Goal: Task Accomplishment & Management: Use online tool/utility

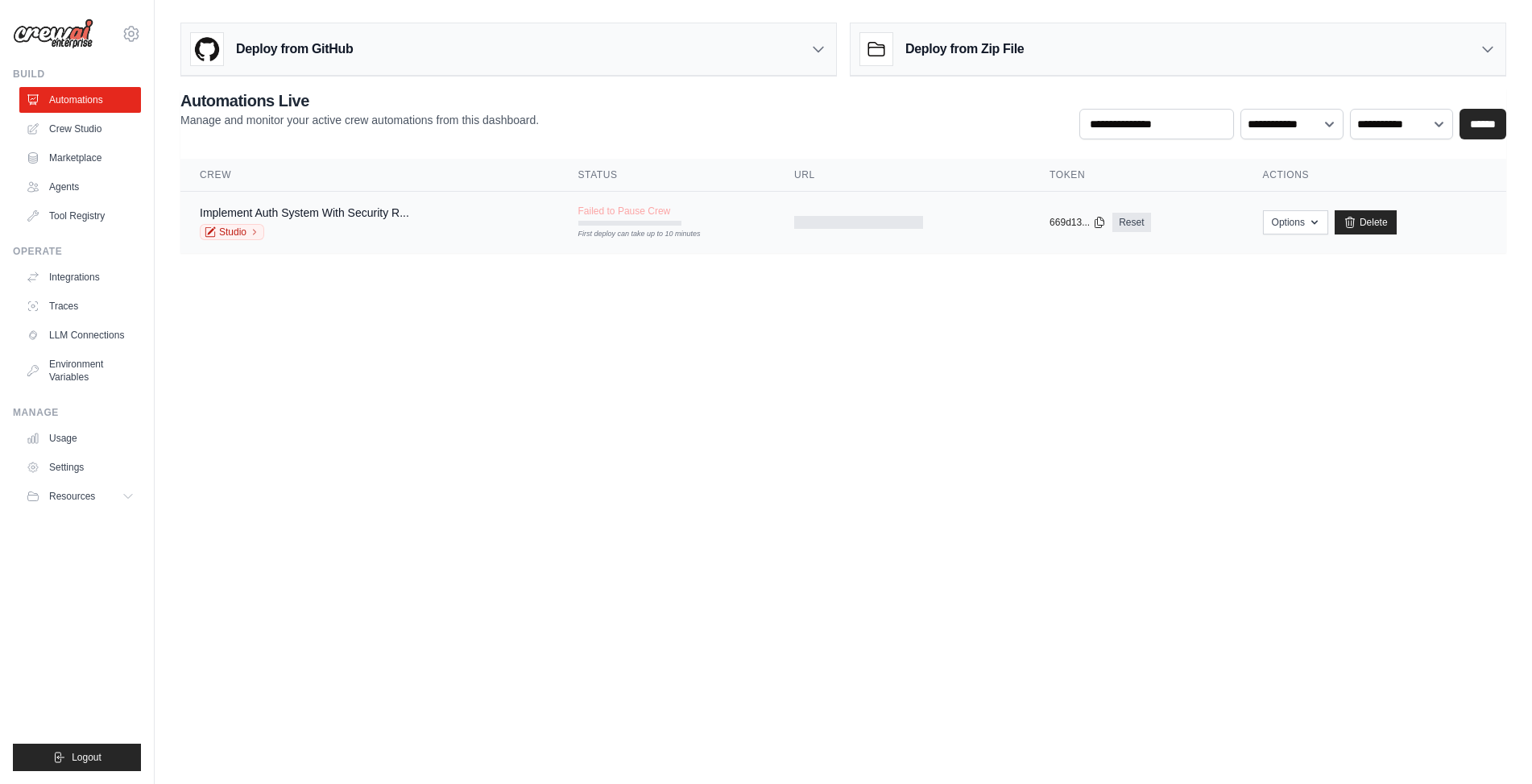
click at [370, 224] on div "Studio" at bounding box center [304, 232] width 209 height 16
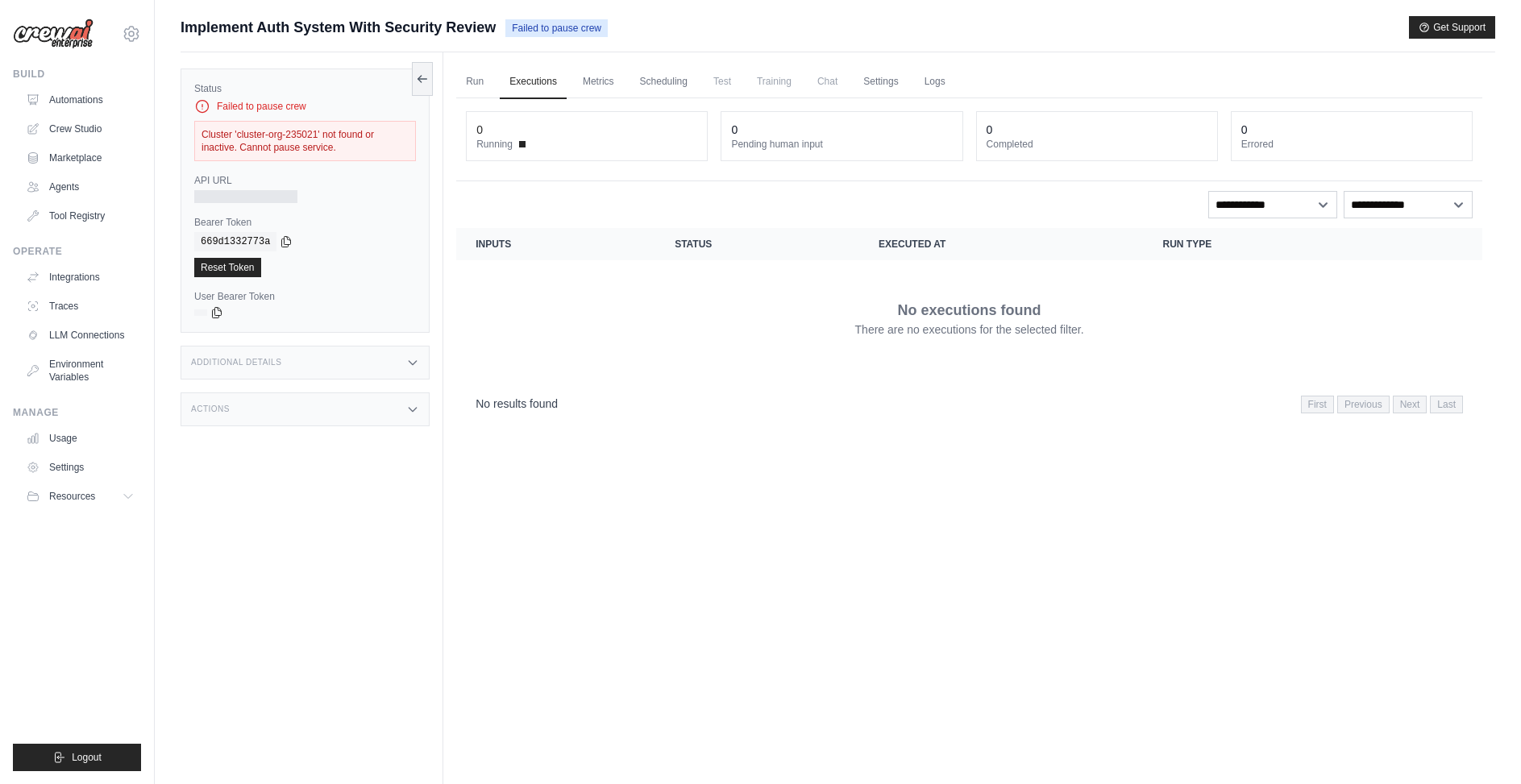
click at [608, 316] on div "No executions found There are no executions for the selected filter." at bounding box center [968, 317] width 987 height 90
click at [91, 94] on link "Automations" at bounding box center [81, 100] width 122 height 26
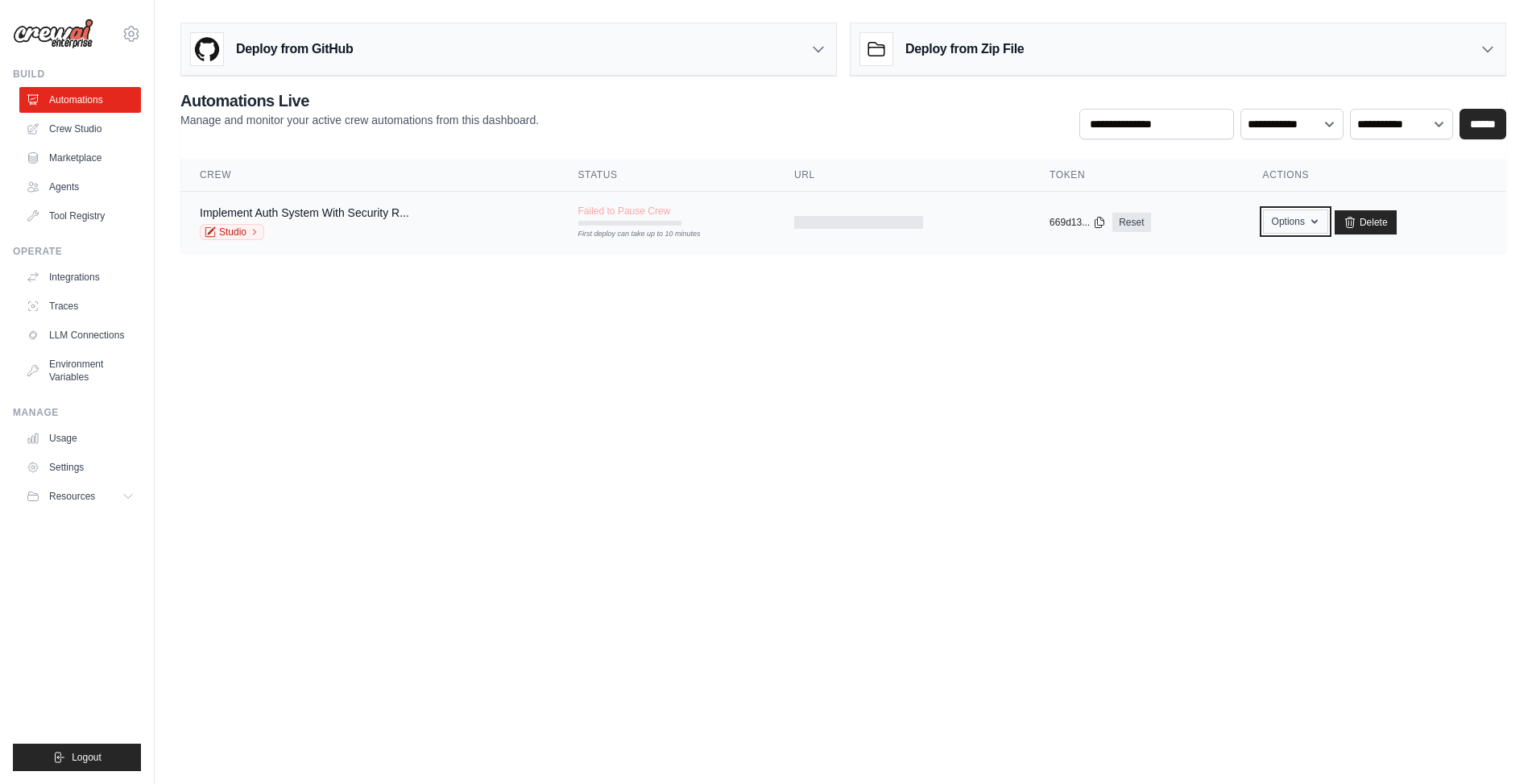
click at [1285, 217] on button "Options" at bounding box center [1295, 221] width 65 height 24
click at [1038, 280] on main "Deploy from GitHub Deploy your project directly from GitHub. Select a repositor…" at bounding box center [843, 144] width 1378 height 288
click at [614, 205] on span "Failed to Pause Crew" at bounding box center [625, 211] width 92 height 13
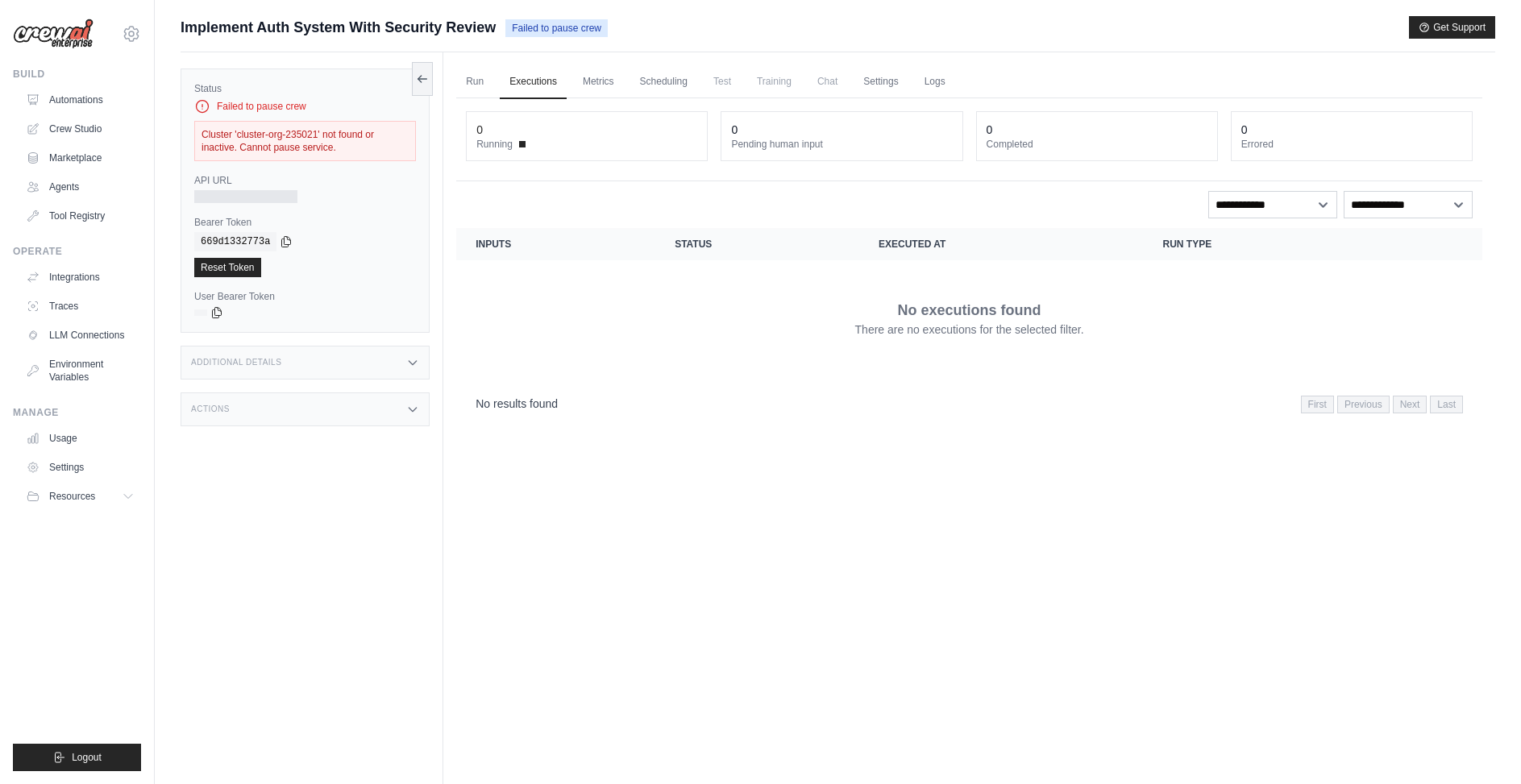
click at [396, 348] on div "Additional Details" at bounding box center [305, 363] width 249 height 34
click at [390, 504] on div "Actions" at bounding box center [305, 504] width 249 height 34
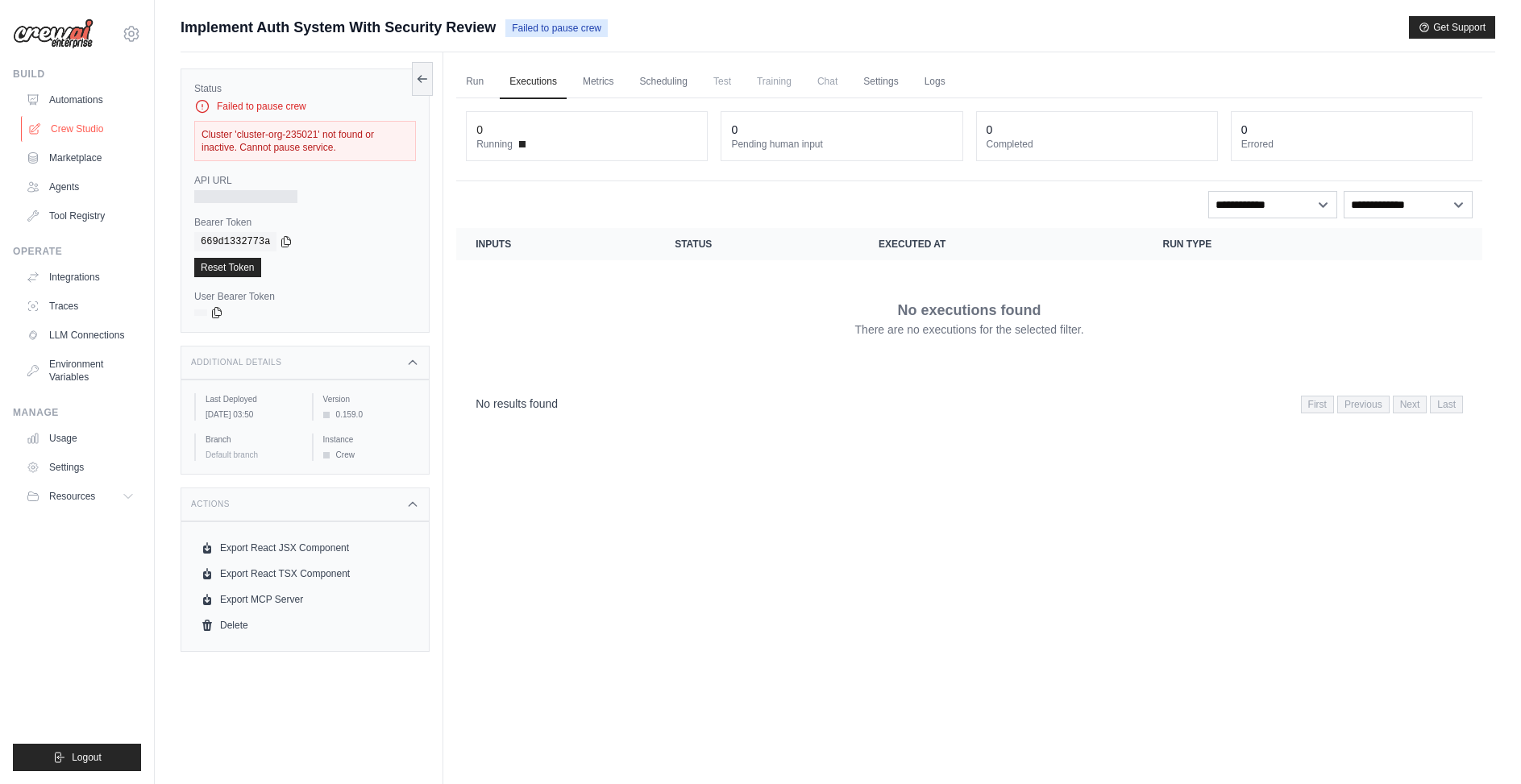
click at [61, 125] on link "Crew Studio" at bounding box center [81, 128] width 122 height 26
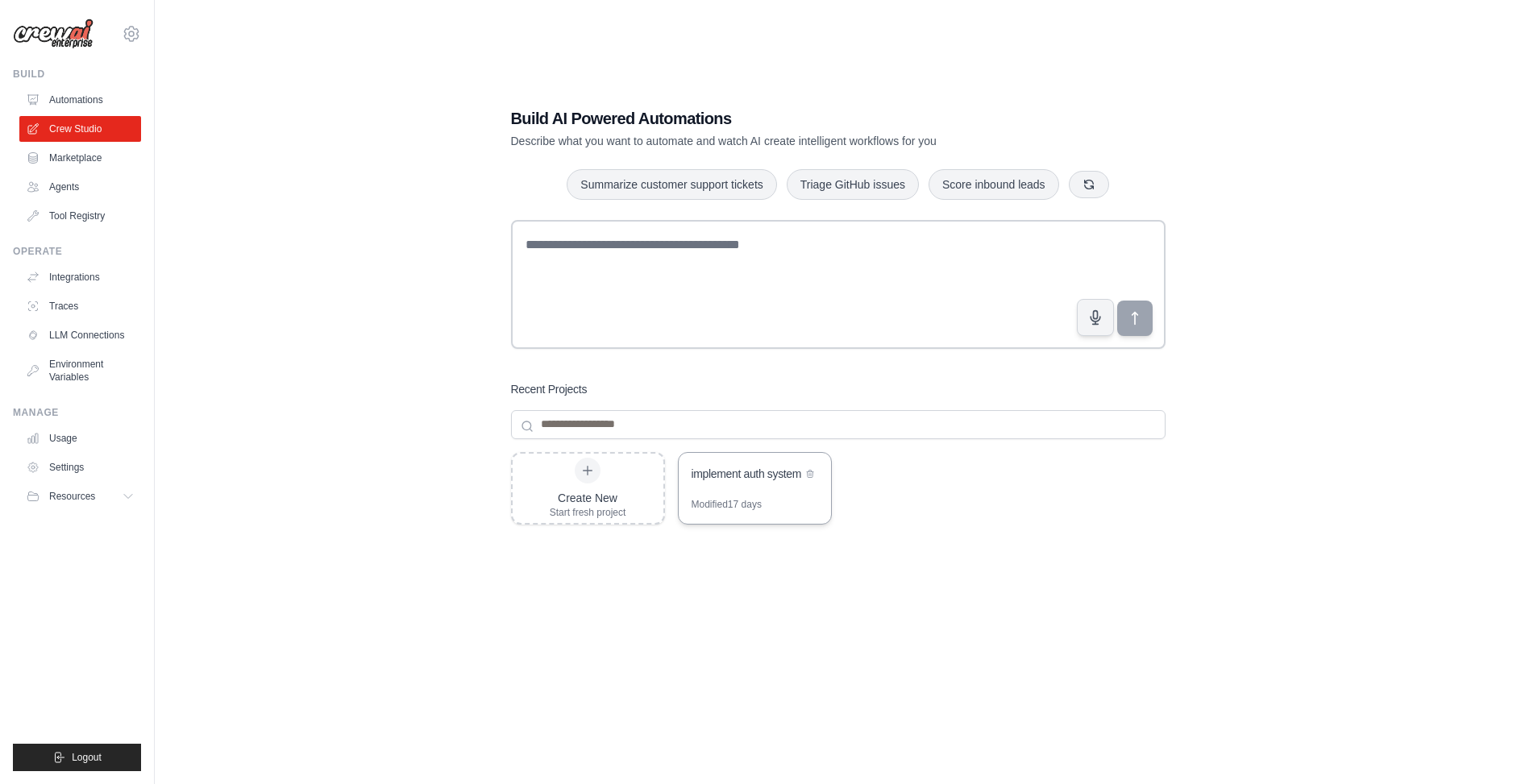
click at [755, 489] on div "implement auth system" at bounding box center [754, 475] width 152 height 45
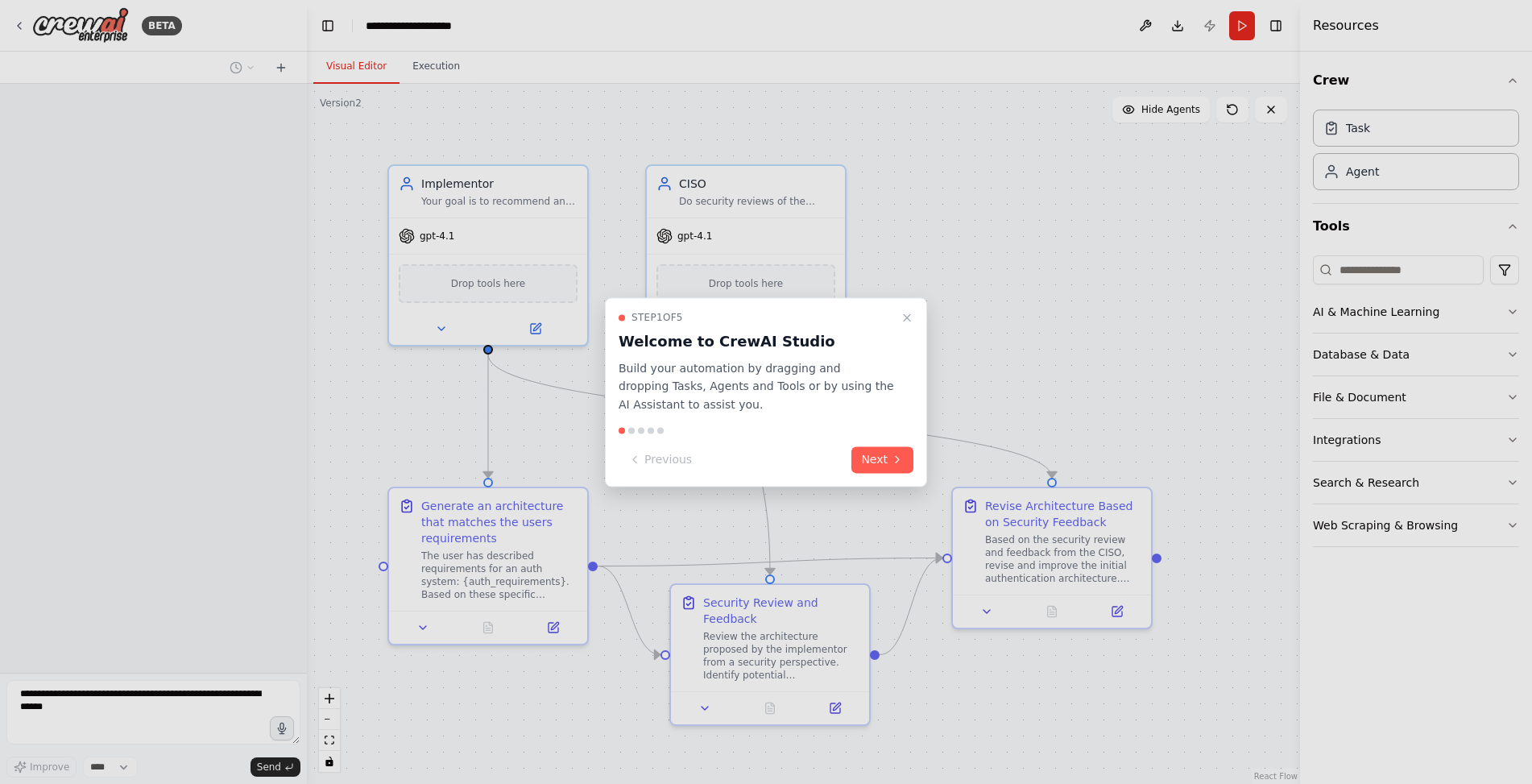
scroll to position [3076, 0]
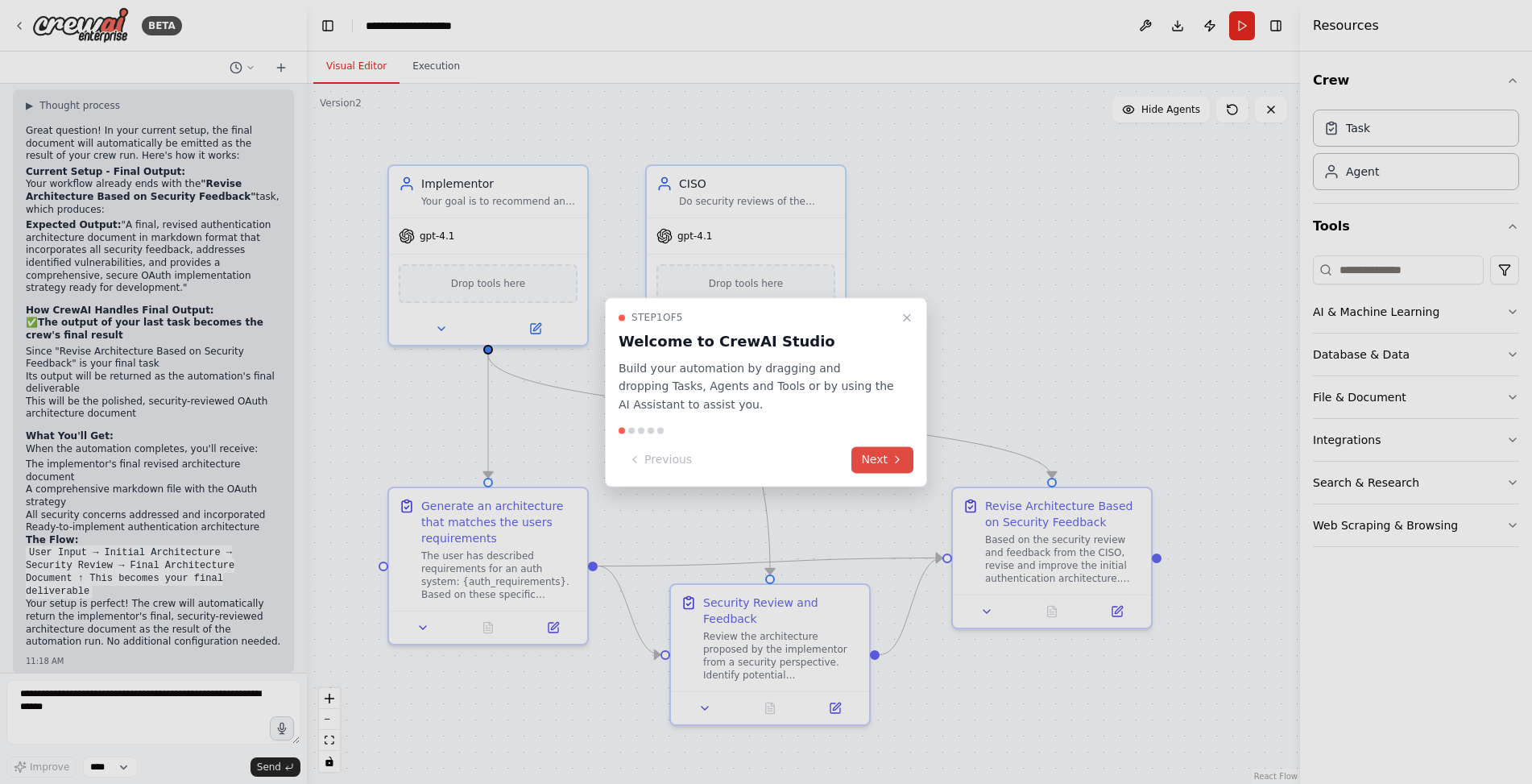
click at [889, 462] on button "Next" at bounding box center [882, 460] width 62 height 27
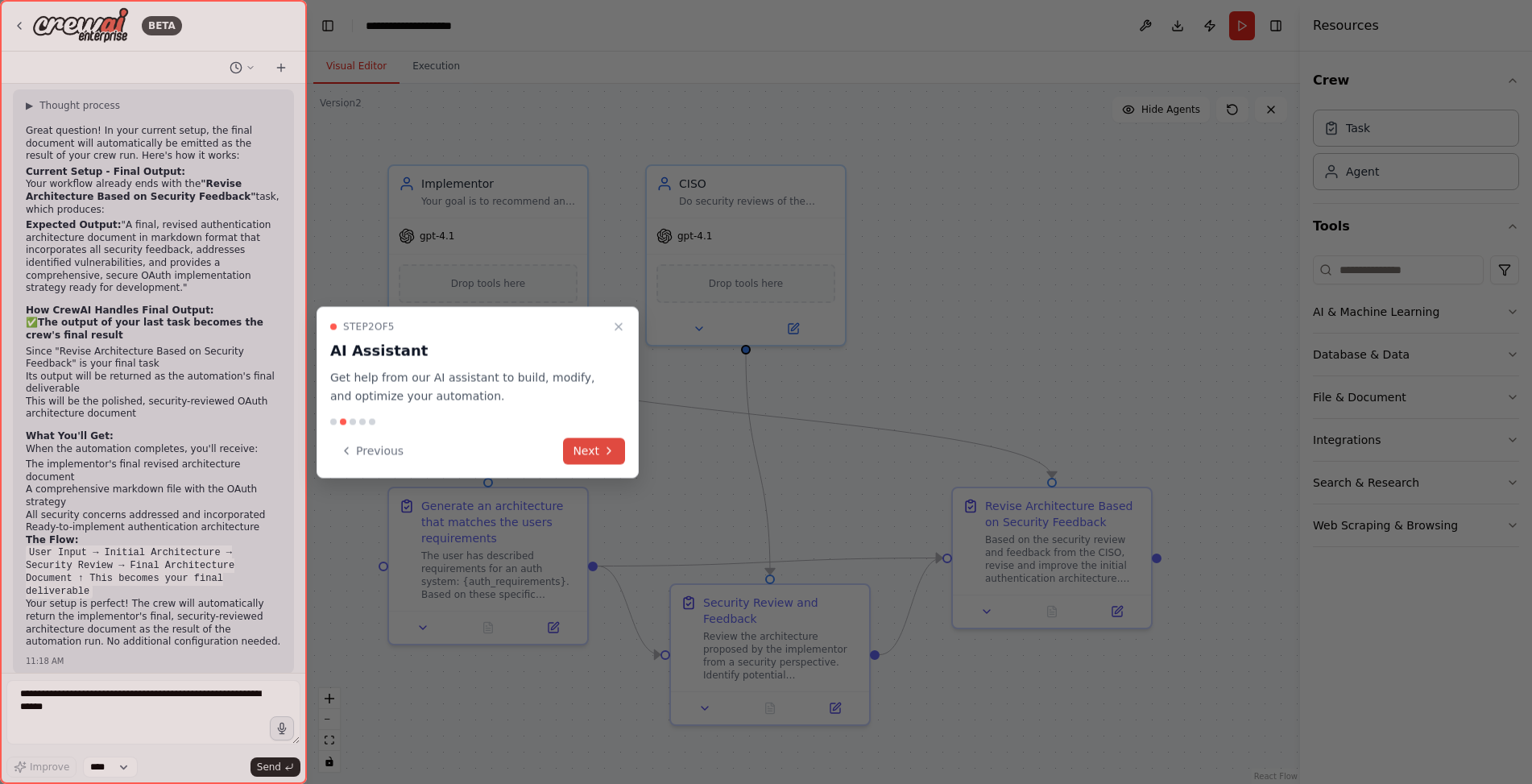
click at [604, 461] on button "Next" at bounding box center [594, 451] width 62 height 27
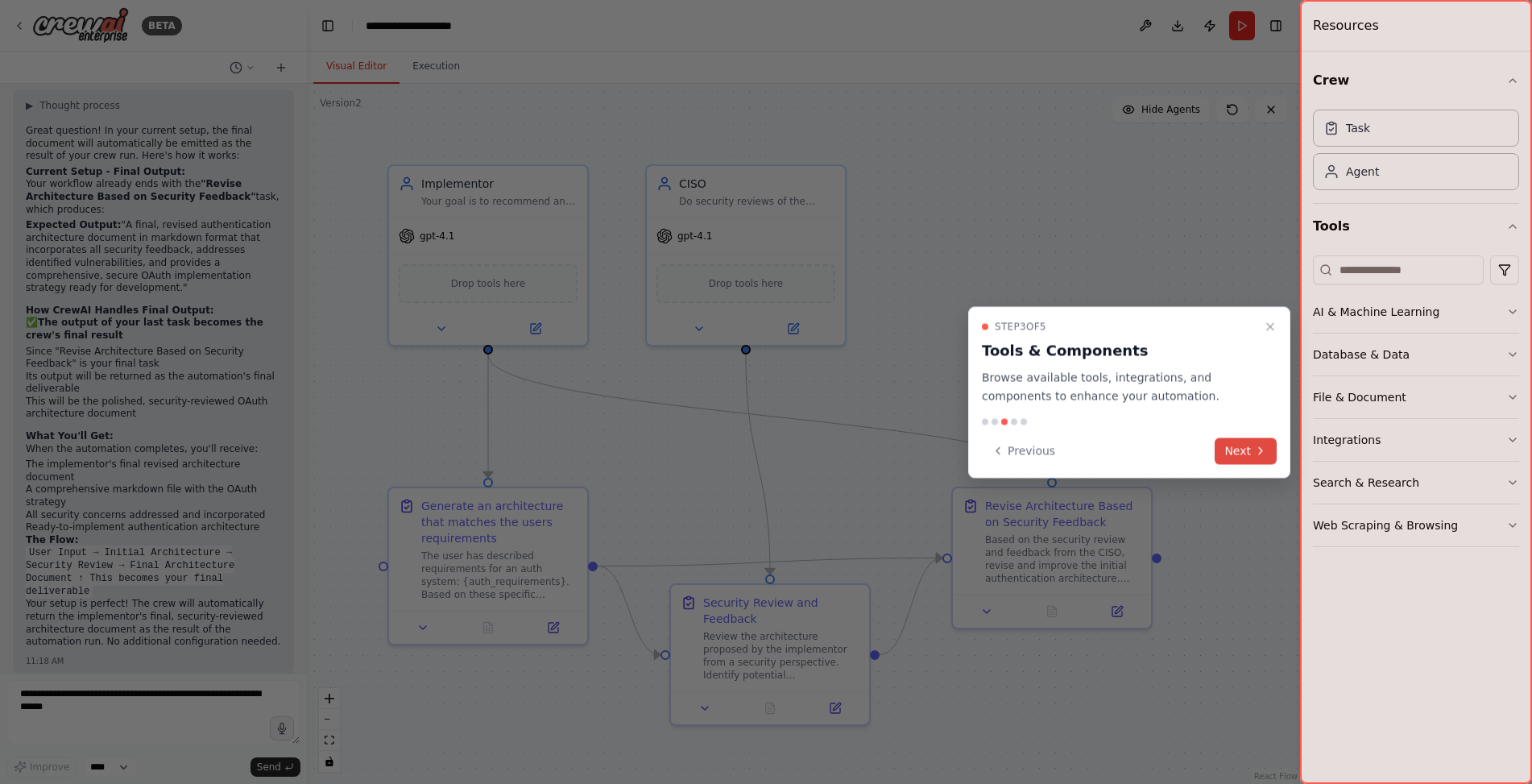
click at [1226, 456] on button "Next" at bounding box center [1246, 451] width 62 height 27
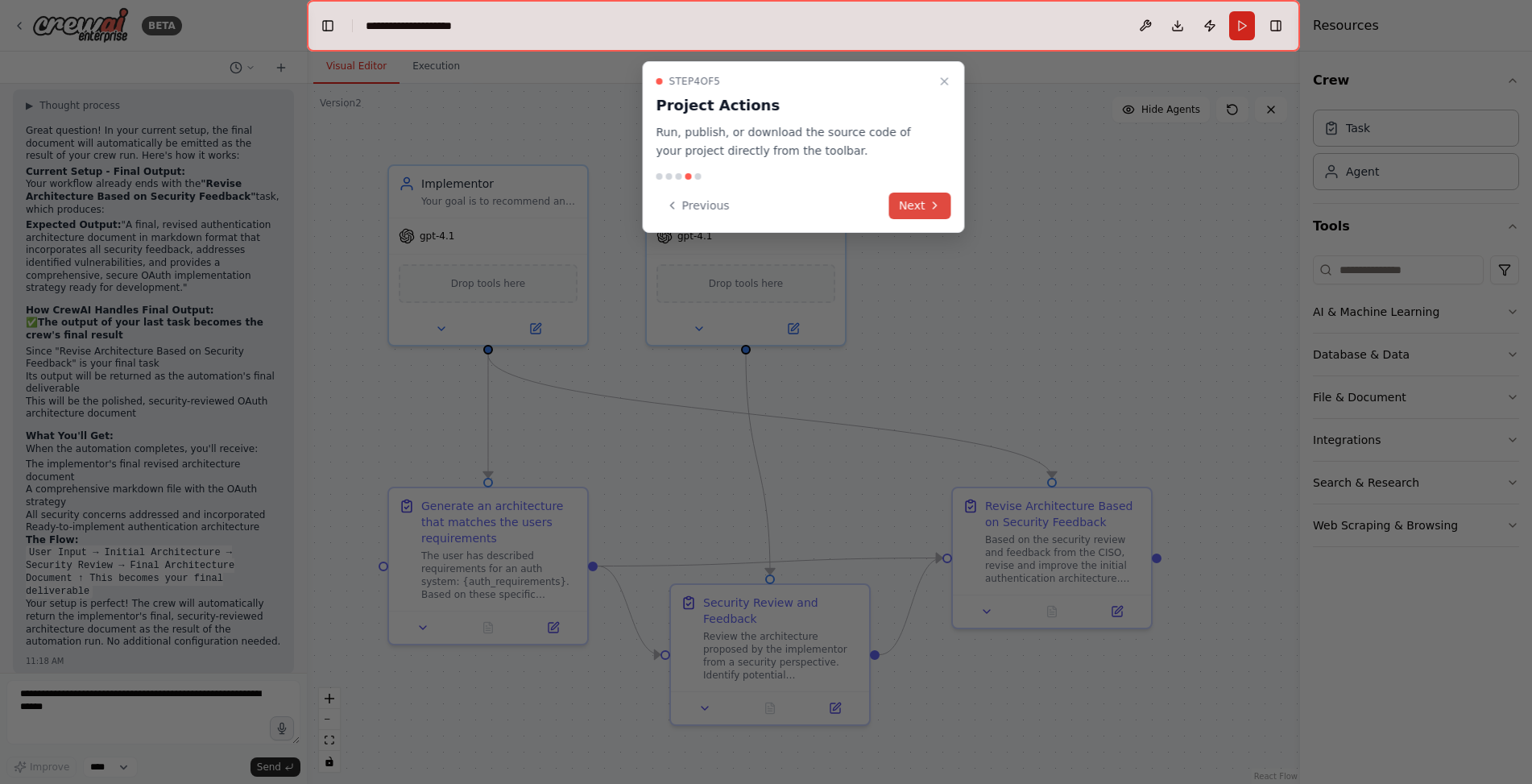
click at [933, 217] on button "Next" at bounding box center [920, 206] width 62 height 27
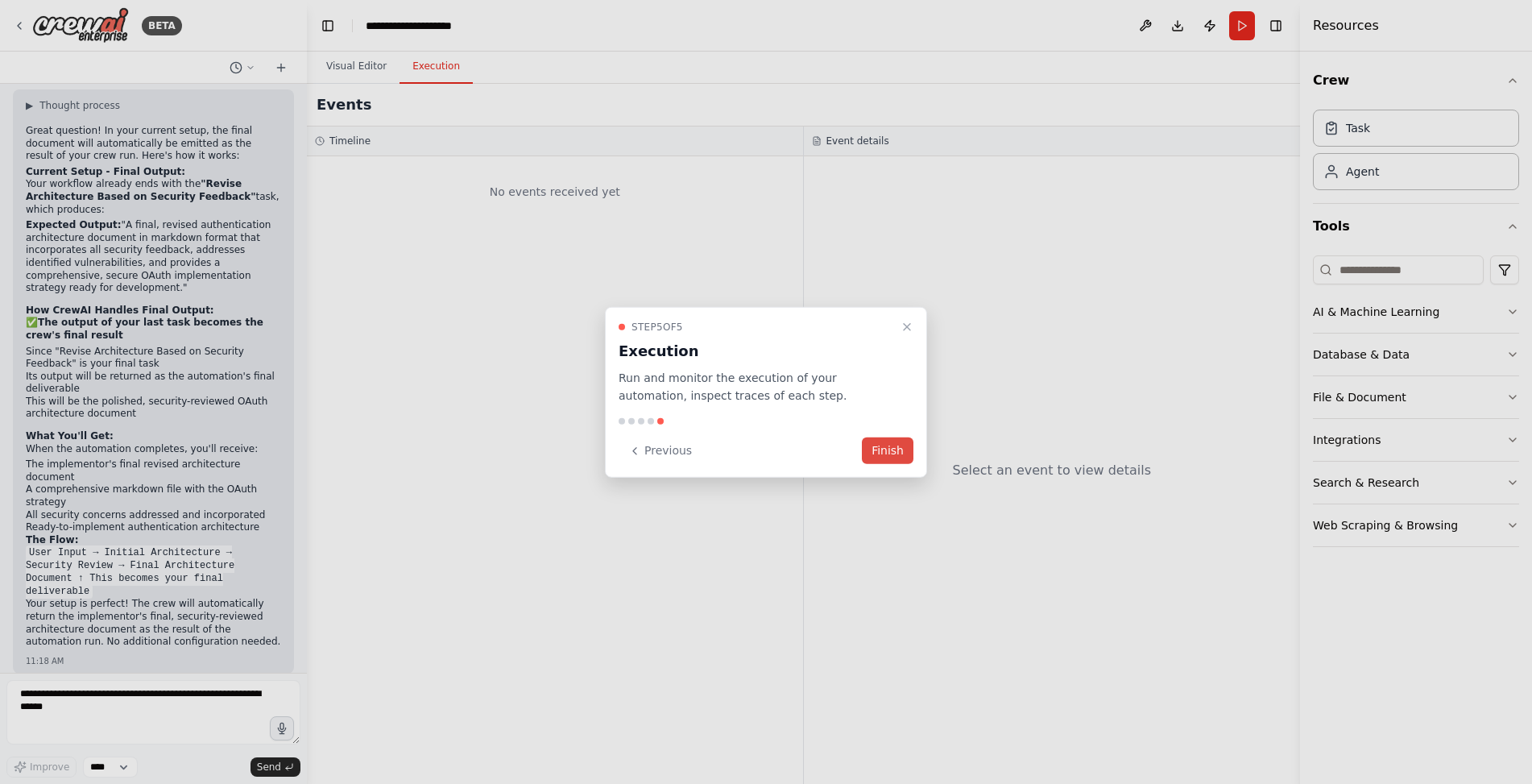
click at [894, 454] on button "Finish" at bounding box center [887, 451] width 51 height 27
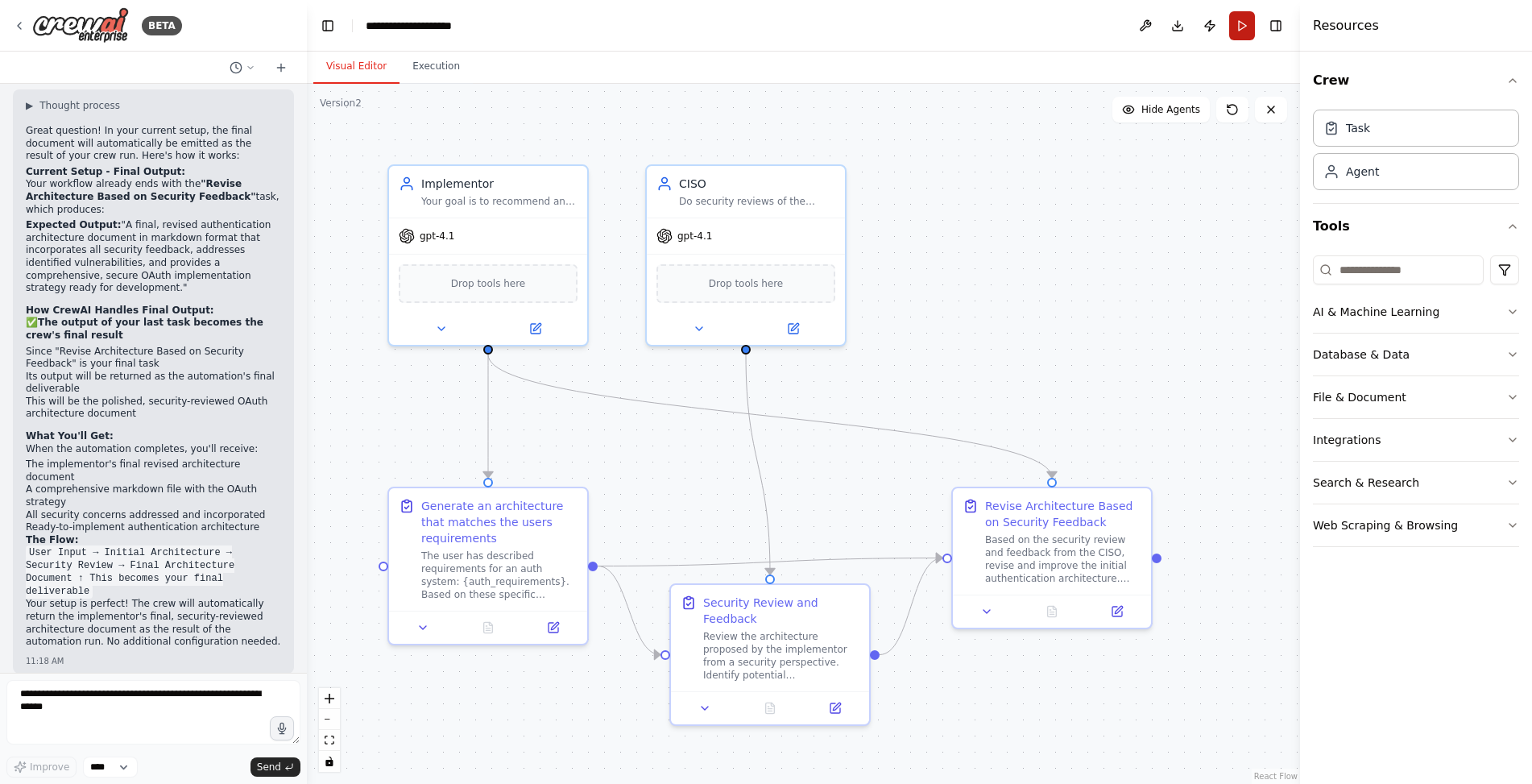
click at [1244, 23] on button "Run" at bounding box center [1242, 25] width 26 height 29
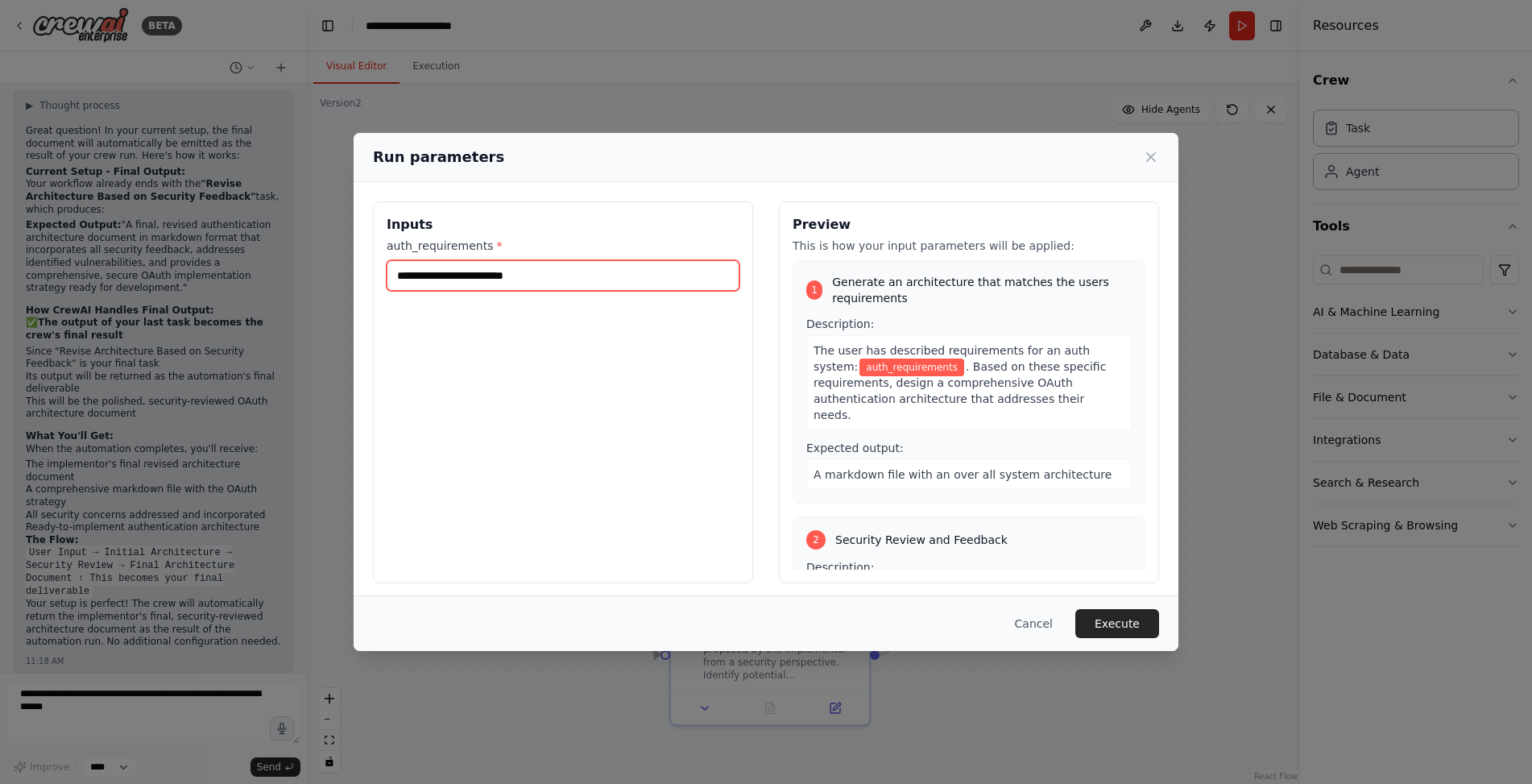
click at [629, 276] on input "auth_requirements *" at bounding box center [563, 275] width 353 height 30
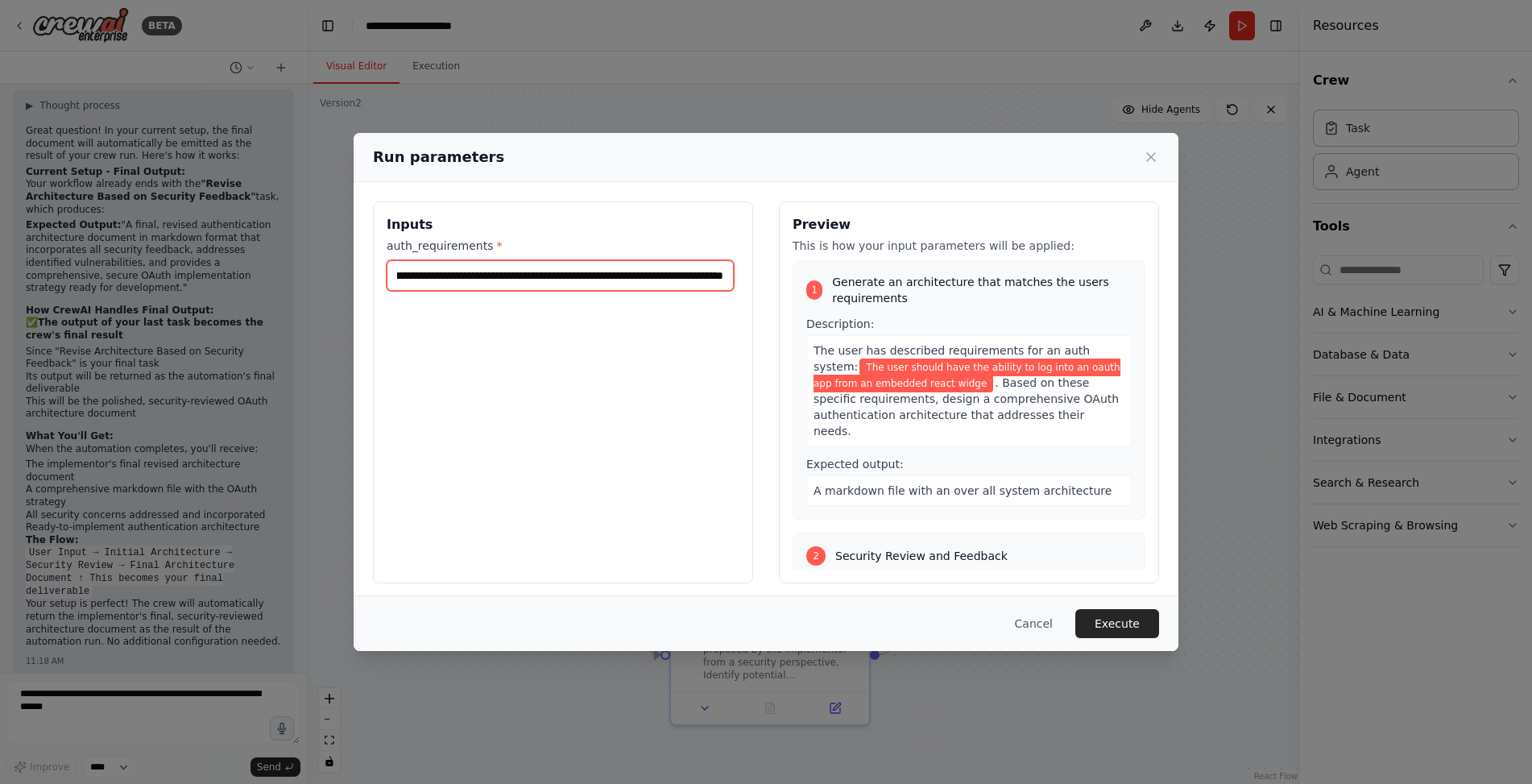
scroll to position [0, 134]
type input "**********"
click at [1119, 615] on button "Execute" at bounding box center [1117, 623] width 84 height 29
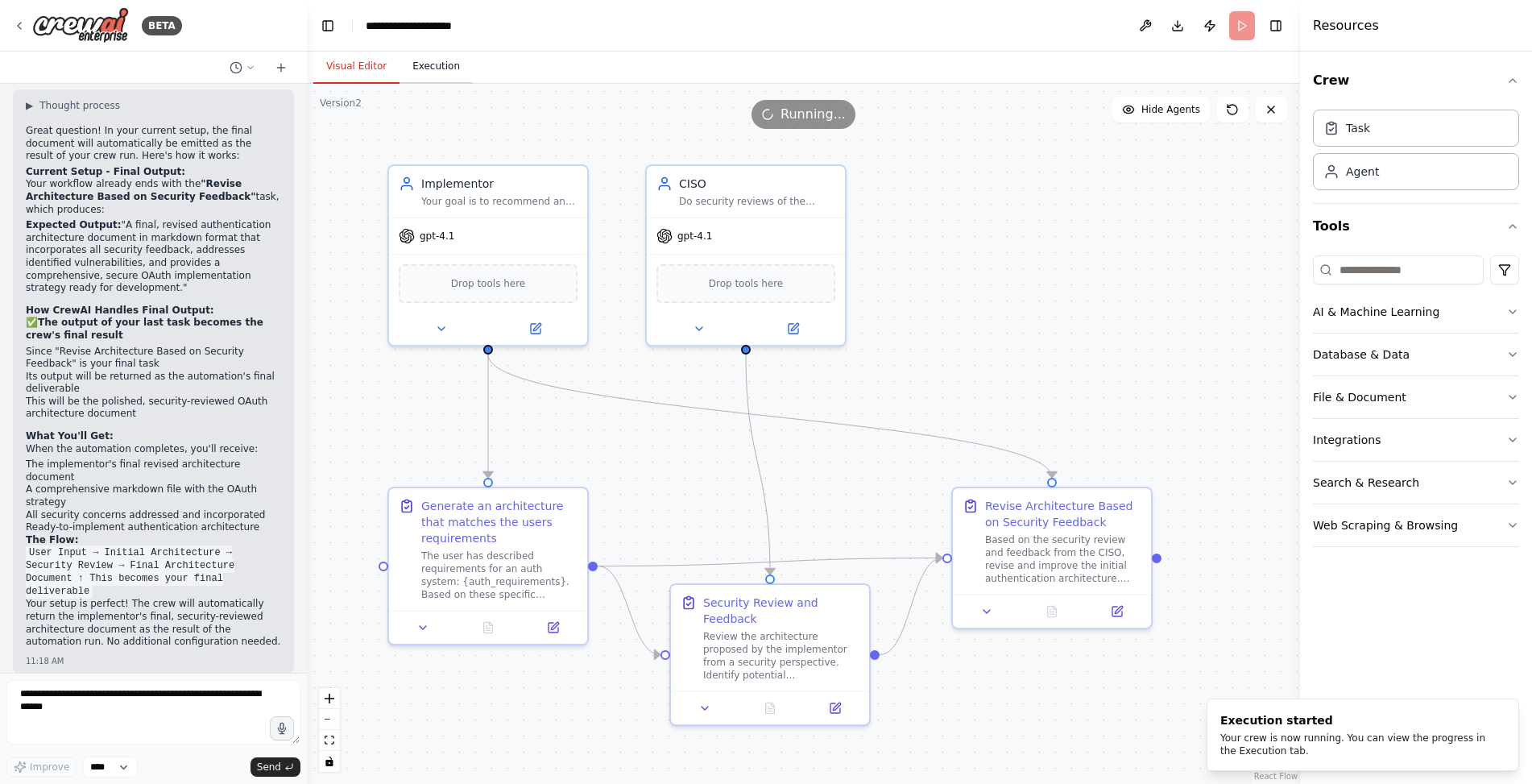
click at [456, 67] on button "Execution" at bounding box center [436, 66] width 73 height 34
click at [371, 61] on button "Visual Editor" at bounding box center [356, 66] width 86 height 34
click at [759, 200] on div "Do security reviews of the architecture that the implementor suggests" at bounding box center [757, 197] width 156 height 13
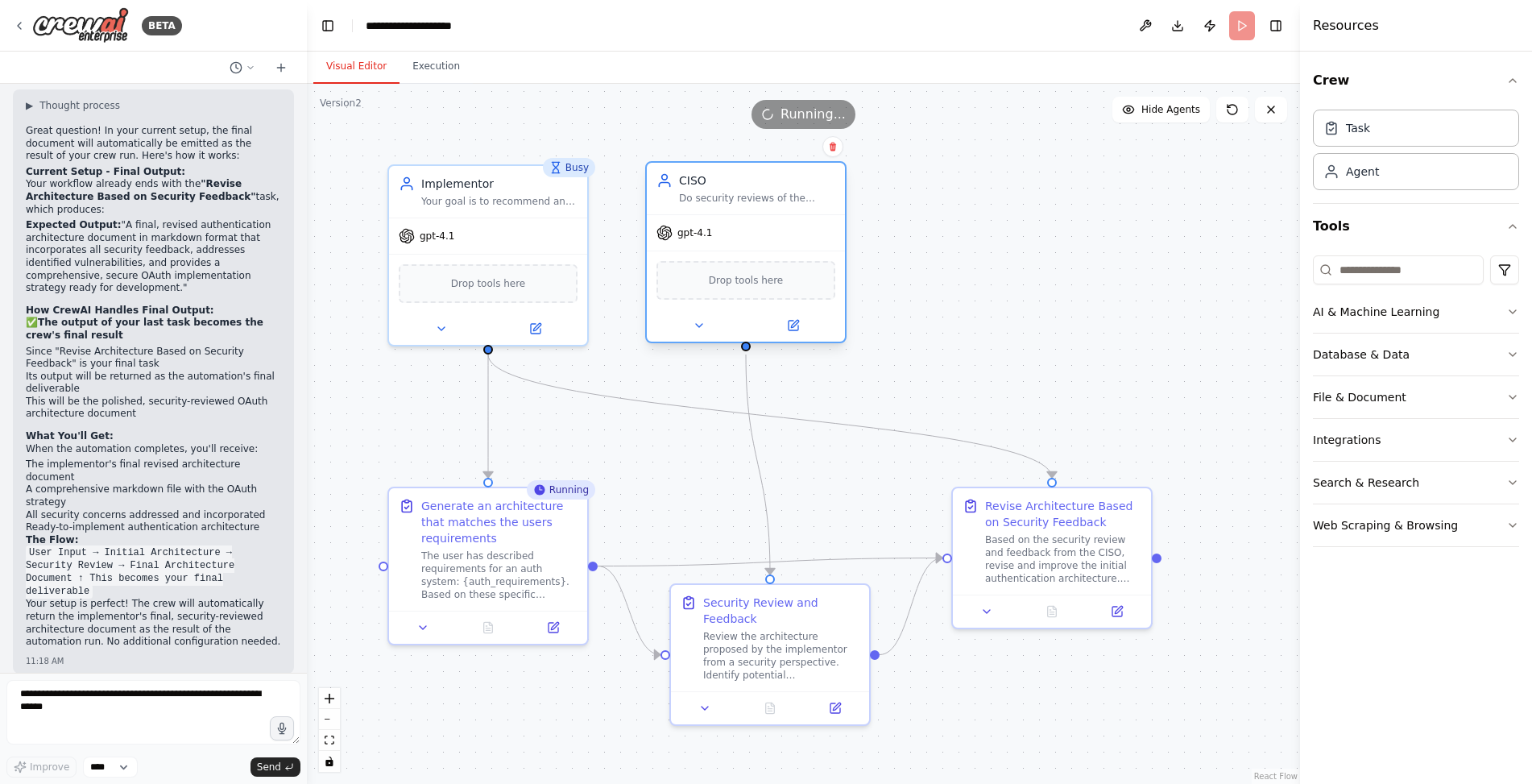
click at [759, 200] on div "Do security reviews of the architecture that the implementor suggests" at bounding box center [757, 197] width 156 height 13
click at [703, 326] on icon at bounding box center [698, 325] width 13 height 13
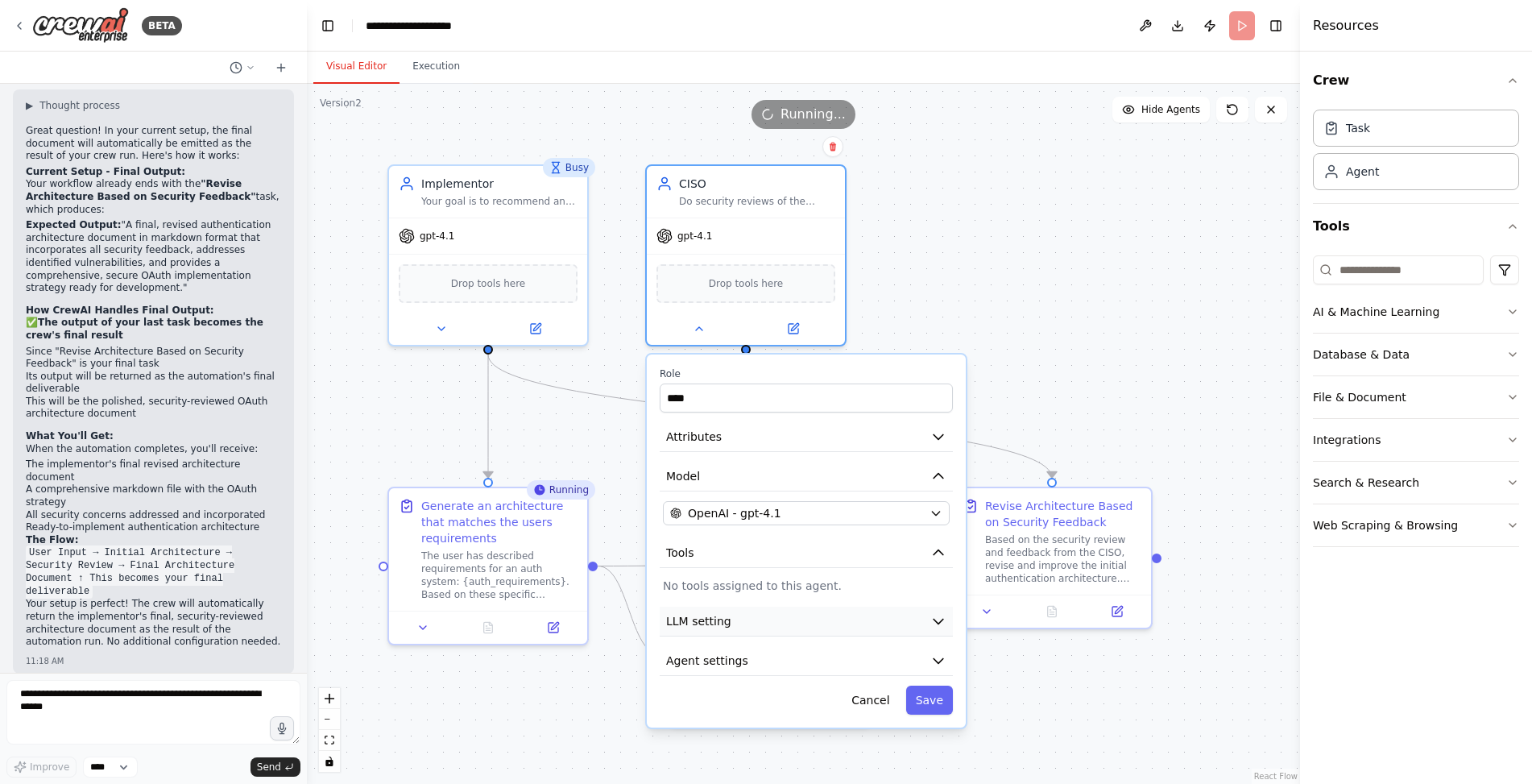
click at [793, 609] on button "LLM setting" at bounding box center [806, 621] width 293 height 30
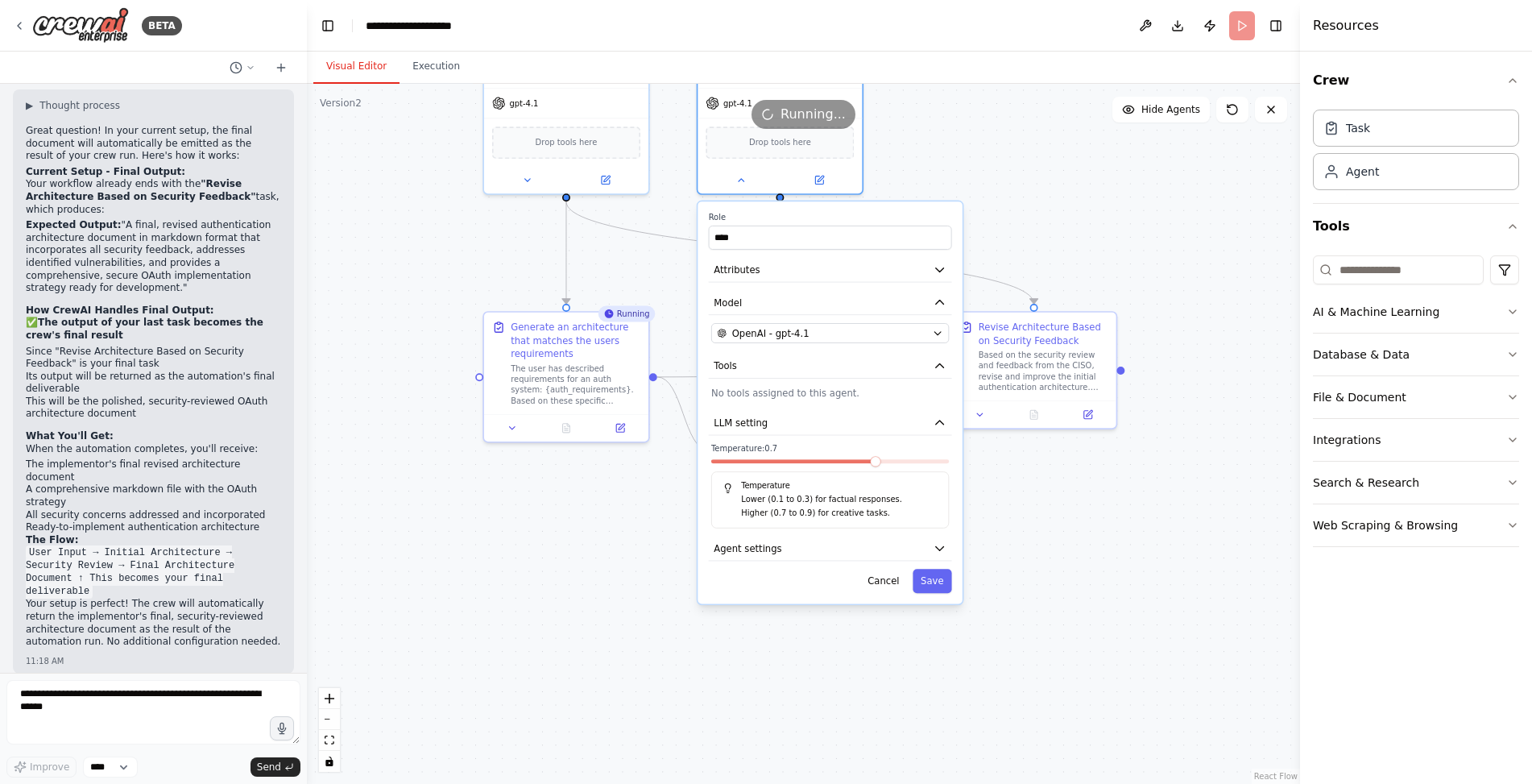
drag, startPoint x: 1067, startPoint y: 667, endPoint x: 1047, endPoint y: 462, distance: 206.0
click at [1047, 462] on div ".deletable-edge-delete-btn { width: 20px; height: 20px; border: 0px solid #ffff…" at bounding box center [803, 434] width 993 height 700
click at [788, 546] on button "Agent settings" at bounding box center [829, 545] width 243 height 25
click at [813, 423] on button "LLM setting" at bounding box center [829, 420] width 243 height 25
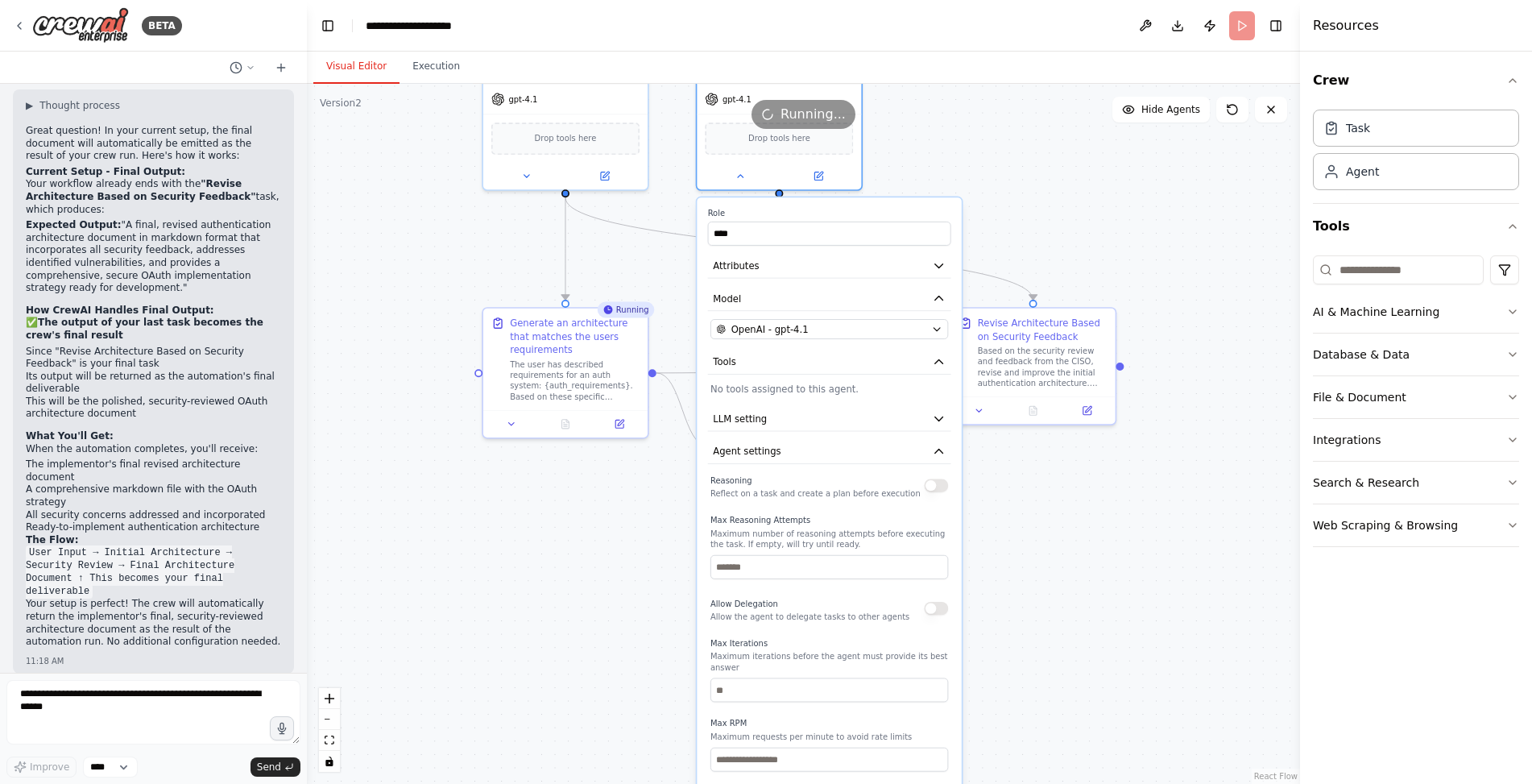
click at [973, 167] on div ".deletable-edge-delete-btn { width: 20px; height: 20px; border: 0px solid #ffff…" at bounding box center [803, 434] width 993 height 700
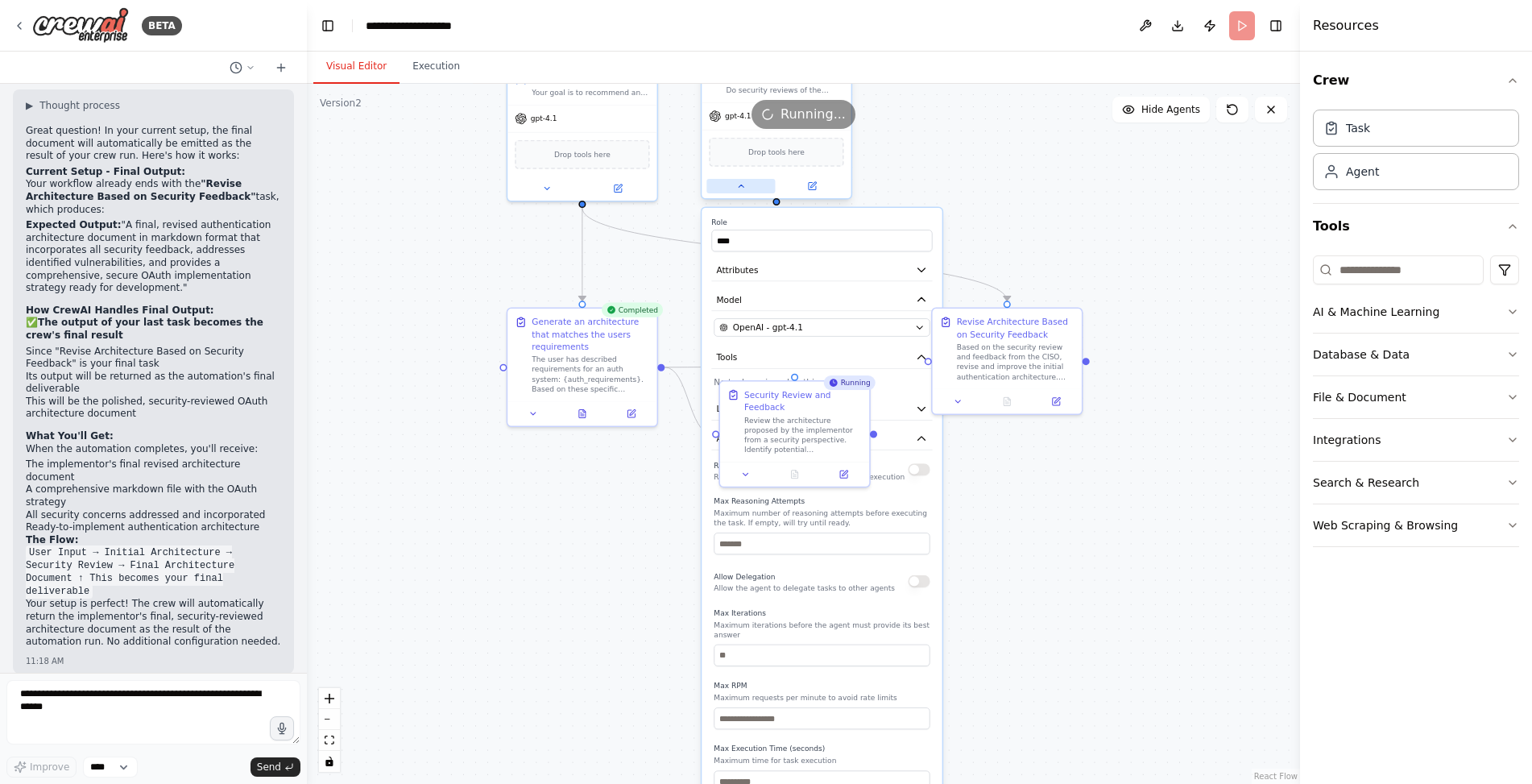
click at [739, 183] on icon at bounding box center [741, 186] width 10 height 10
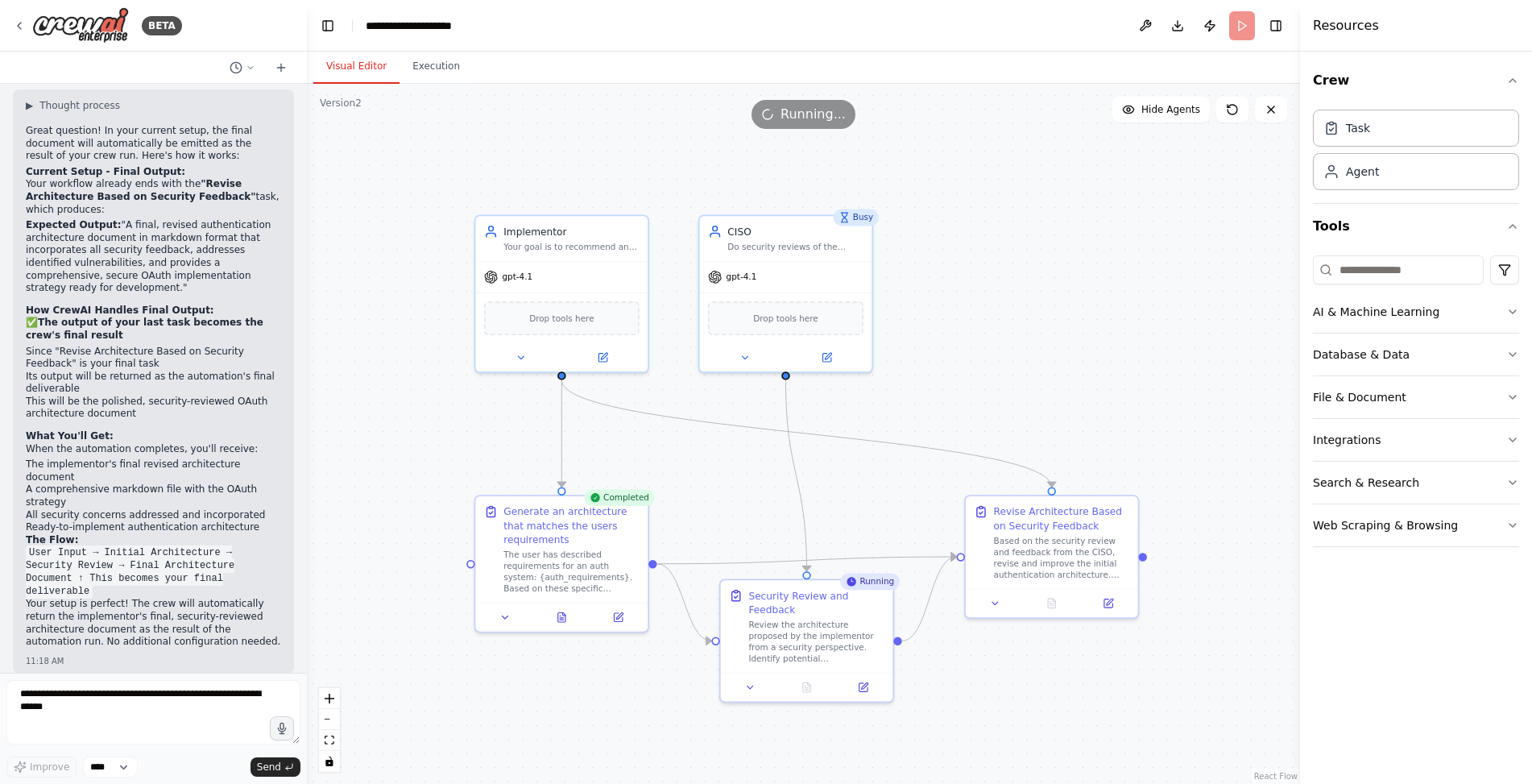
drag, startPoint x: 885, startPoint y: 205, endPoint x: 918, endPoint y: 389, distance: 186.9
click at [918, 389] on div ".deletable-edge-delete-btn { width: 20px; height: 20px; border: 0px solid #ffff…" at bounding box center [803, 434] width 993 height 700
click at [615, 617] on icon at bounding box center [618, 614] width 8 height 8
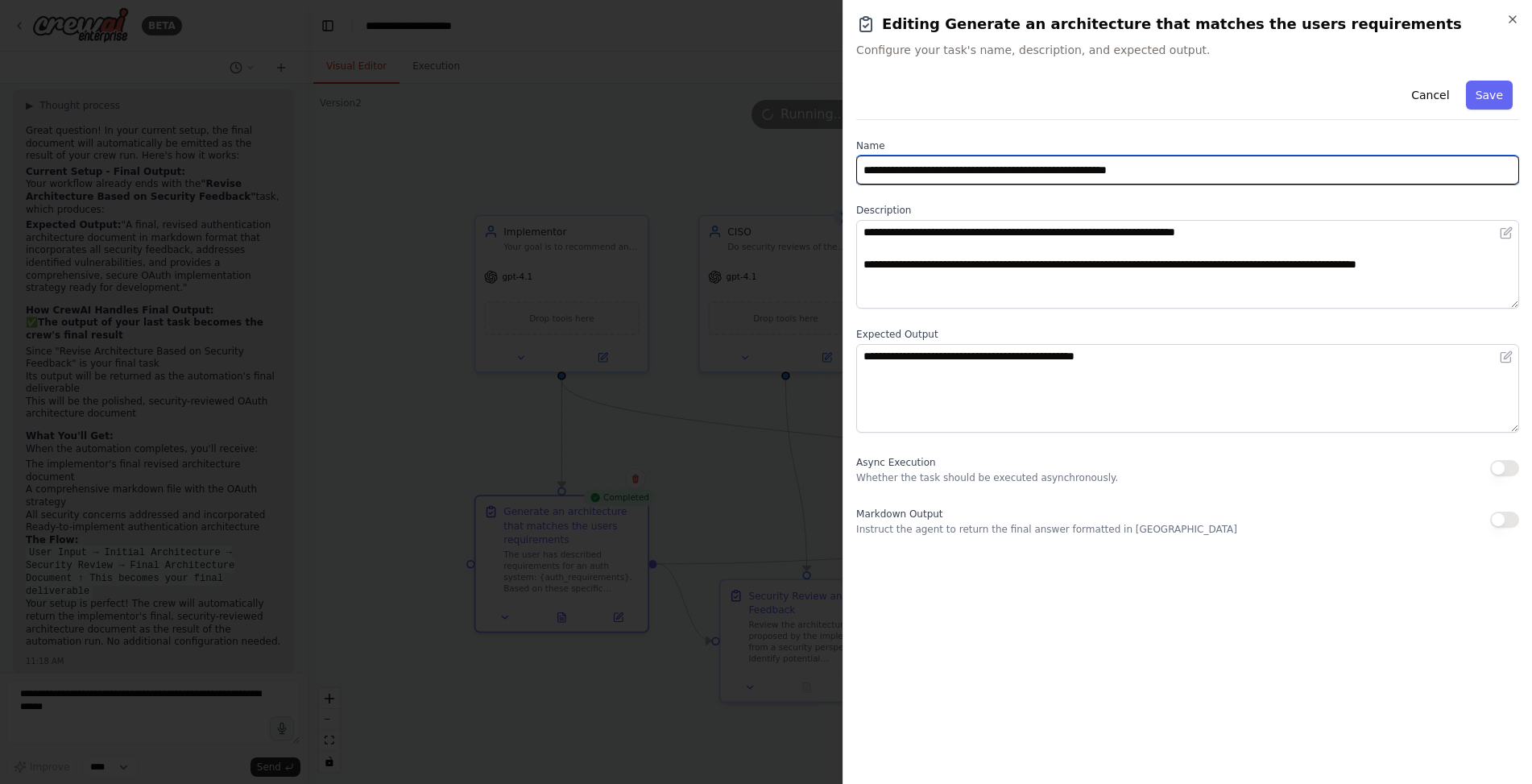
click at [1237, 175] on input "**********" at bounding box center [1188, 170] width 663 height 29
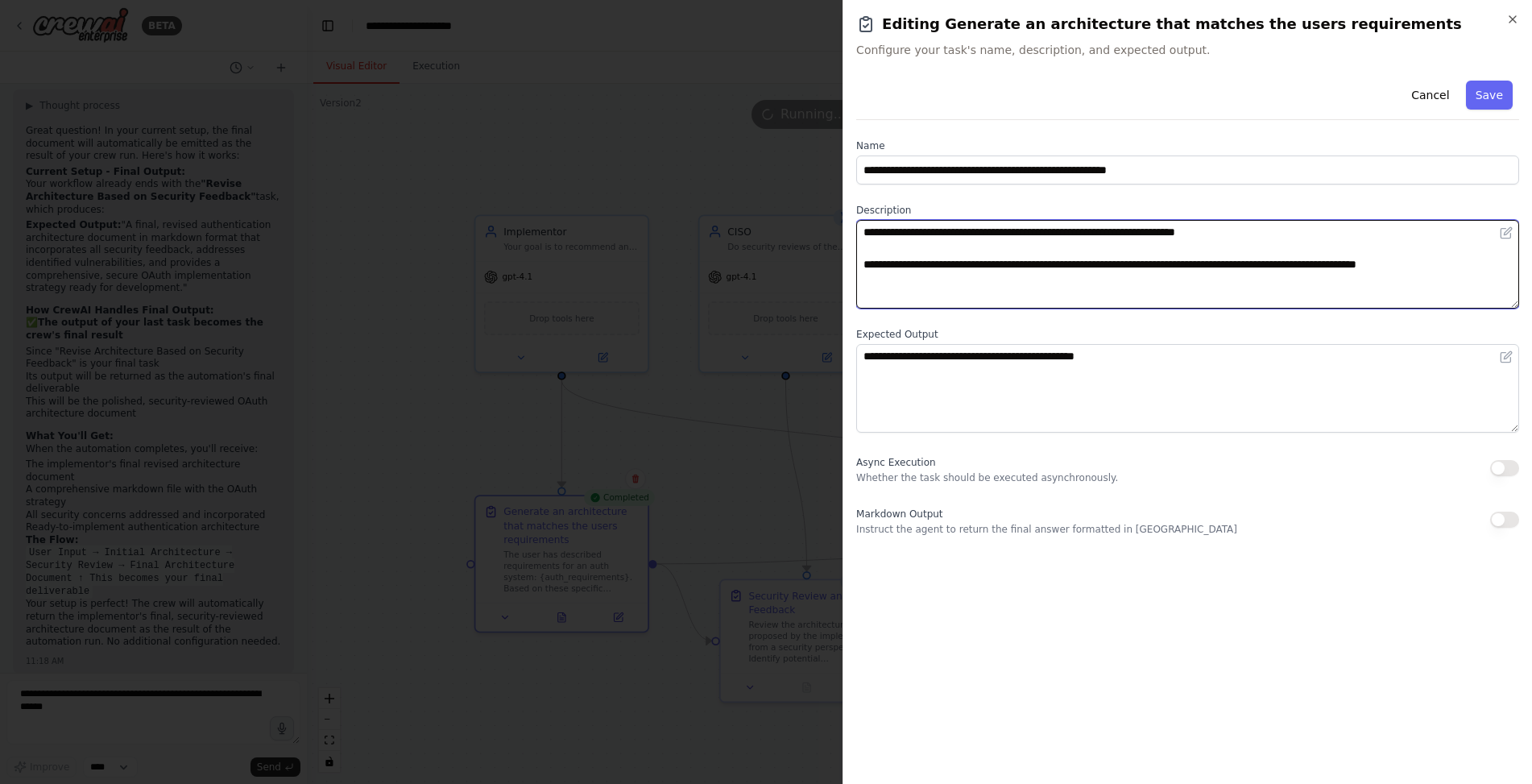
click at [1038, 285] on textarea "**********" at bounding box center [1188, 264] width 663 height 89
type textarea "**********"
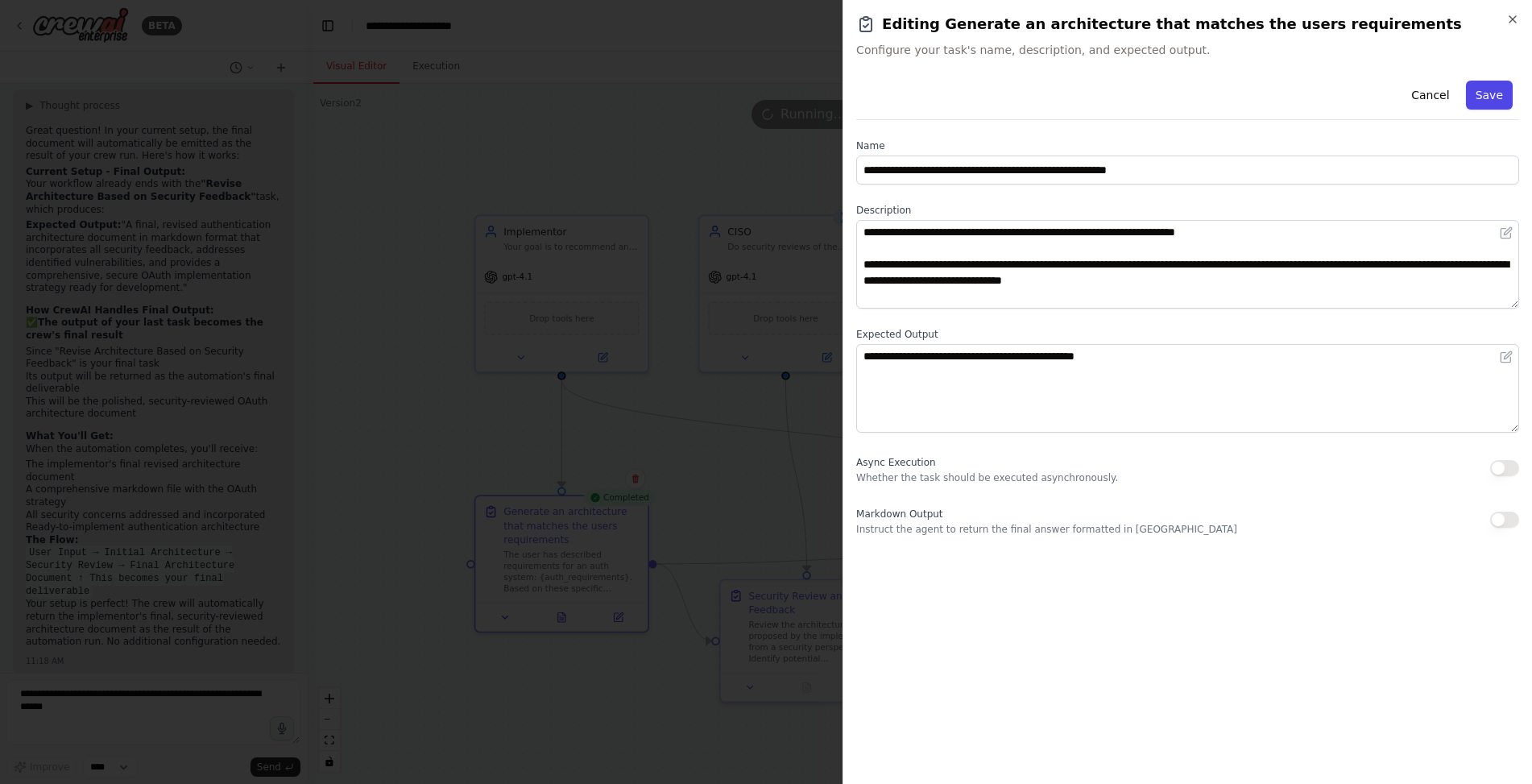
click at [1500, 93] on button "Save" at bounding box center [1489, 95] width 47 height 29
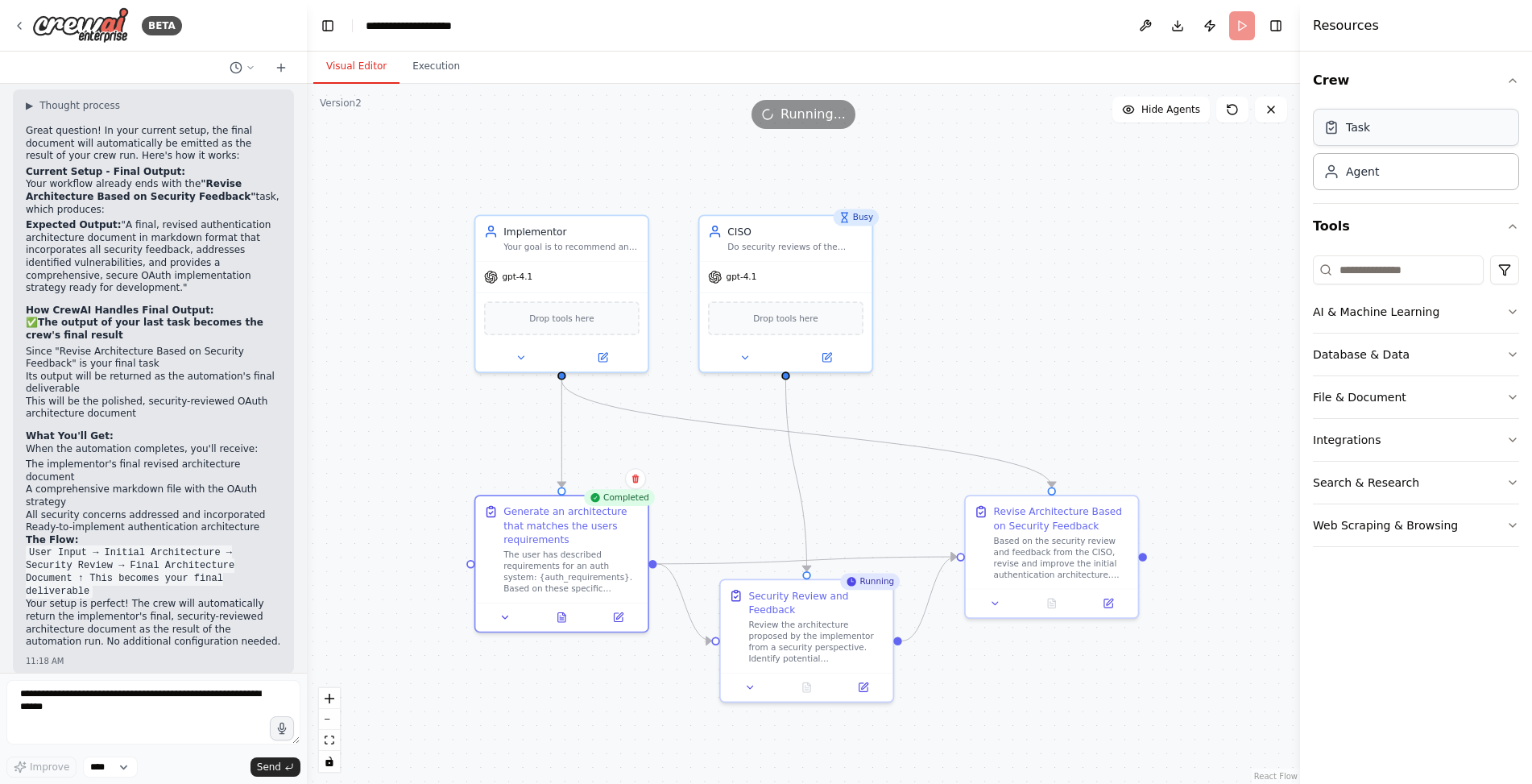
click at [1362, 128] on div "Task" at bounding box center [1357, 127] width 24 height 16
click at [1360, 167] on div "Agent" at bounding box center [1362, 170] width 33 height 16
click at [1278, 27] on button "Toggle Right Sidebar" at bounding box center [1275, 25] width 23 height 23
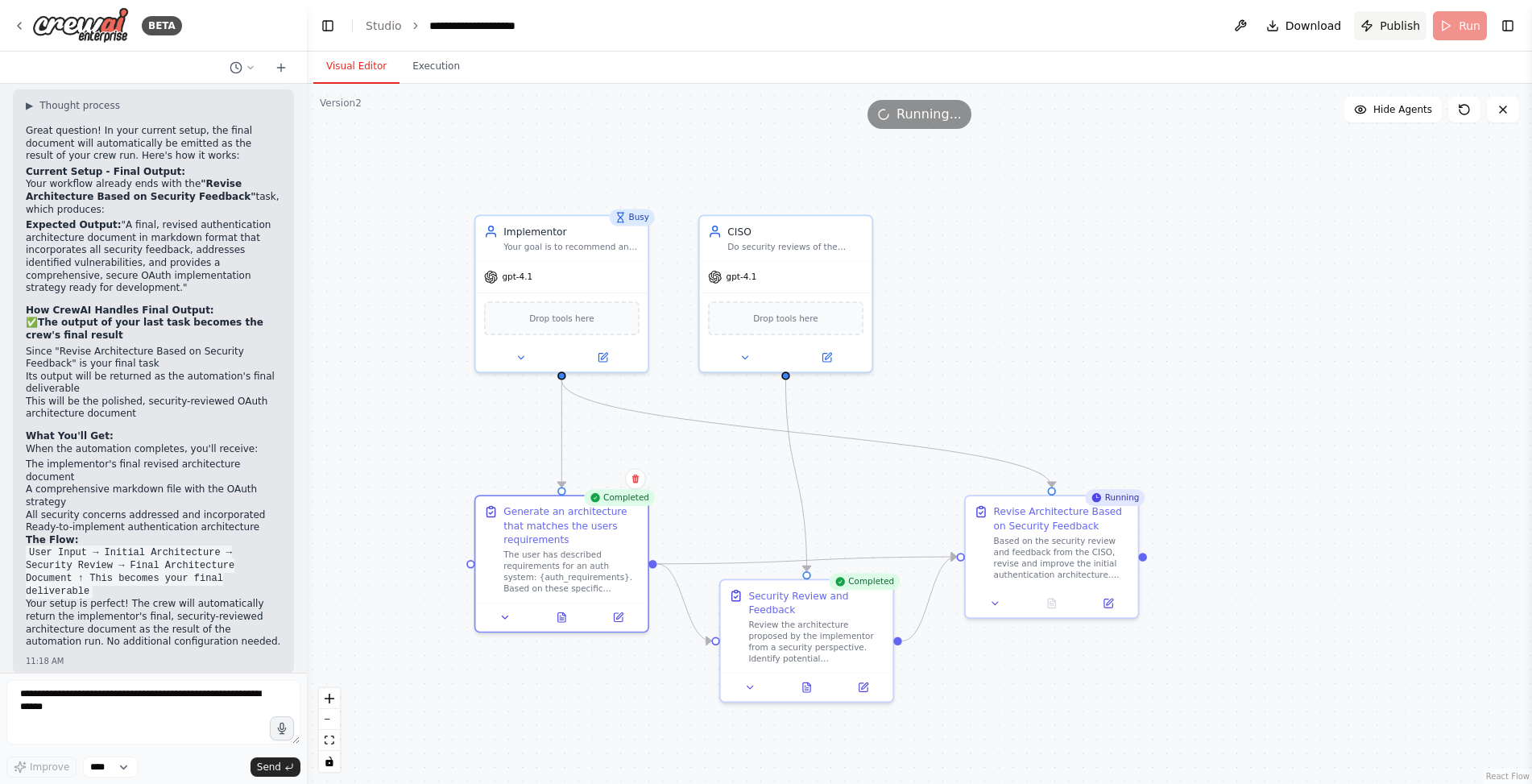
click at [1386, 24] on span "Publish" at bounding box center [1400, 25] width 40 height 16
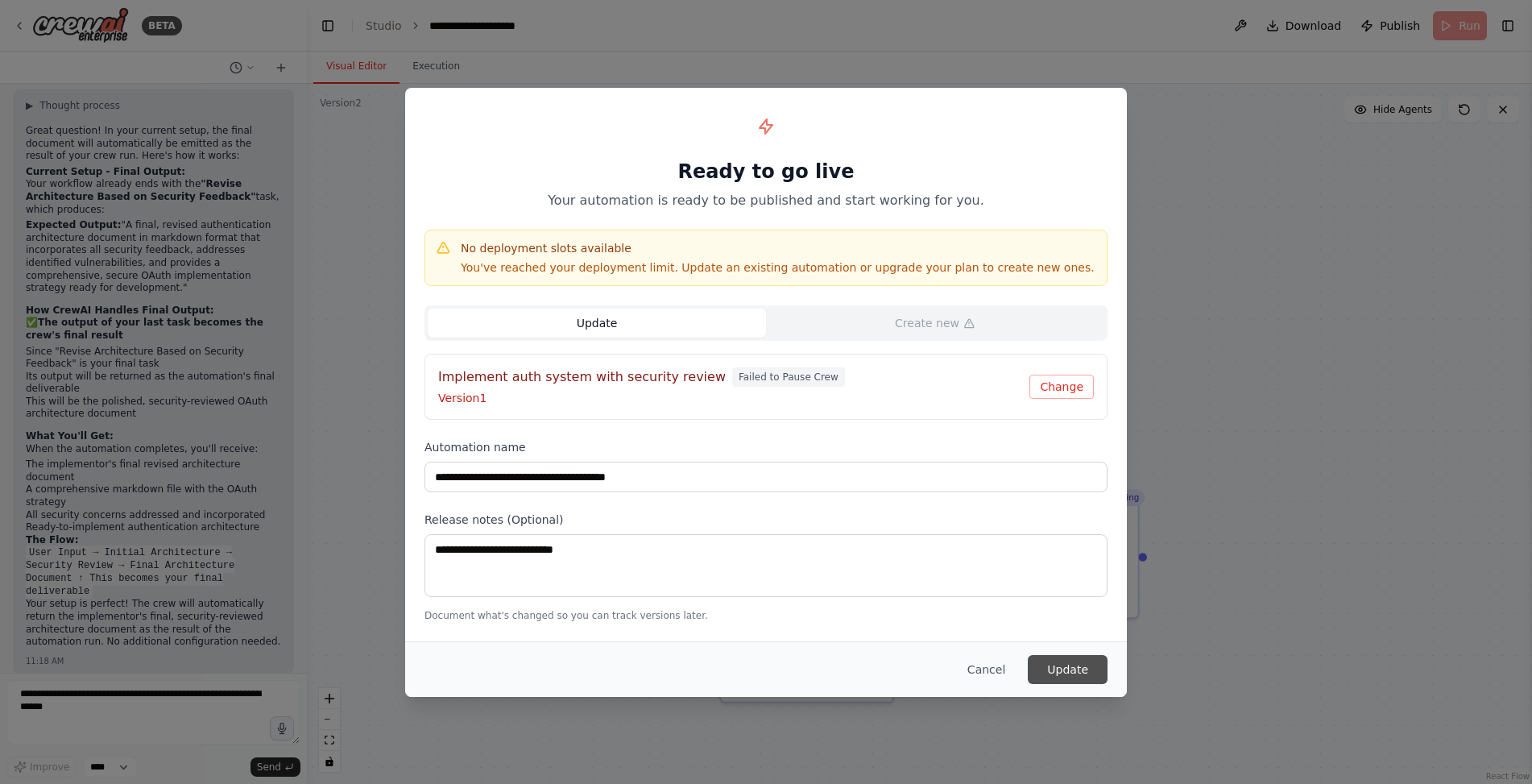
click at [1070, 669] on button "Update" at bounding box center [1067, 669] width 80 height 29
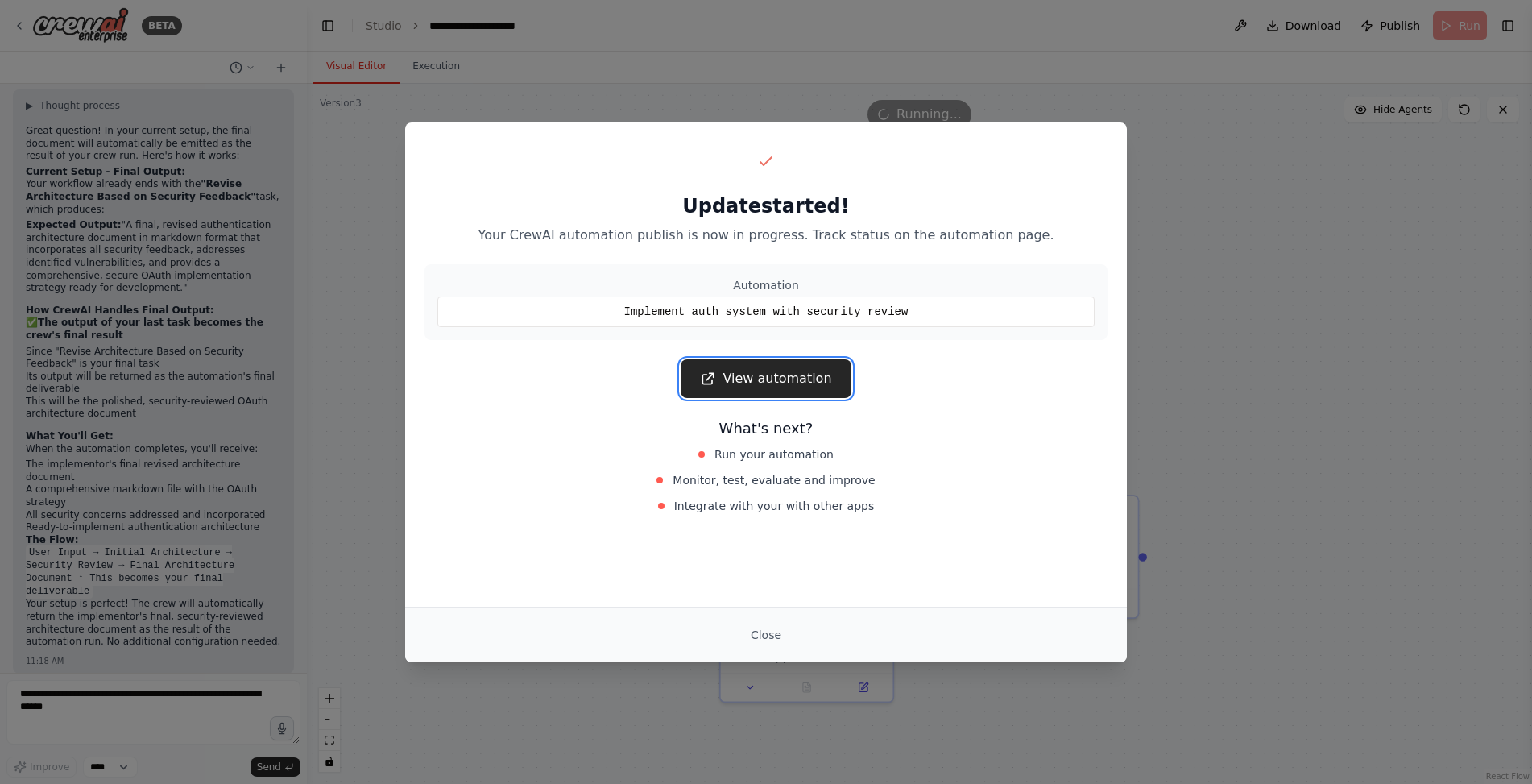
click at [798, 373] on link "View automation" at bounding box center [766, 379] width 170 height 39
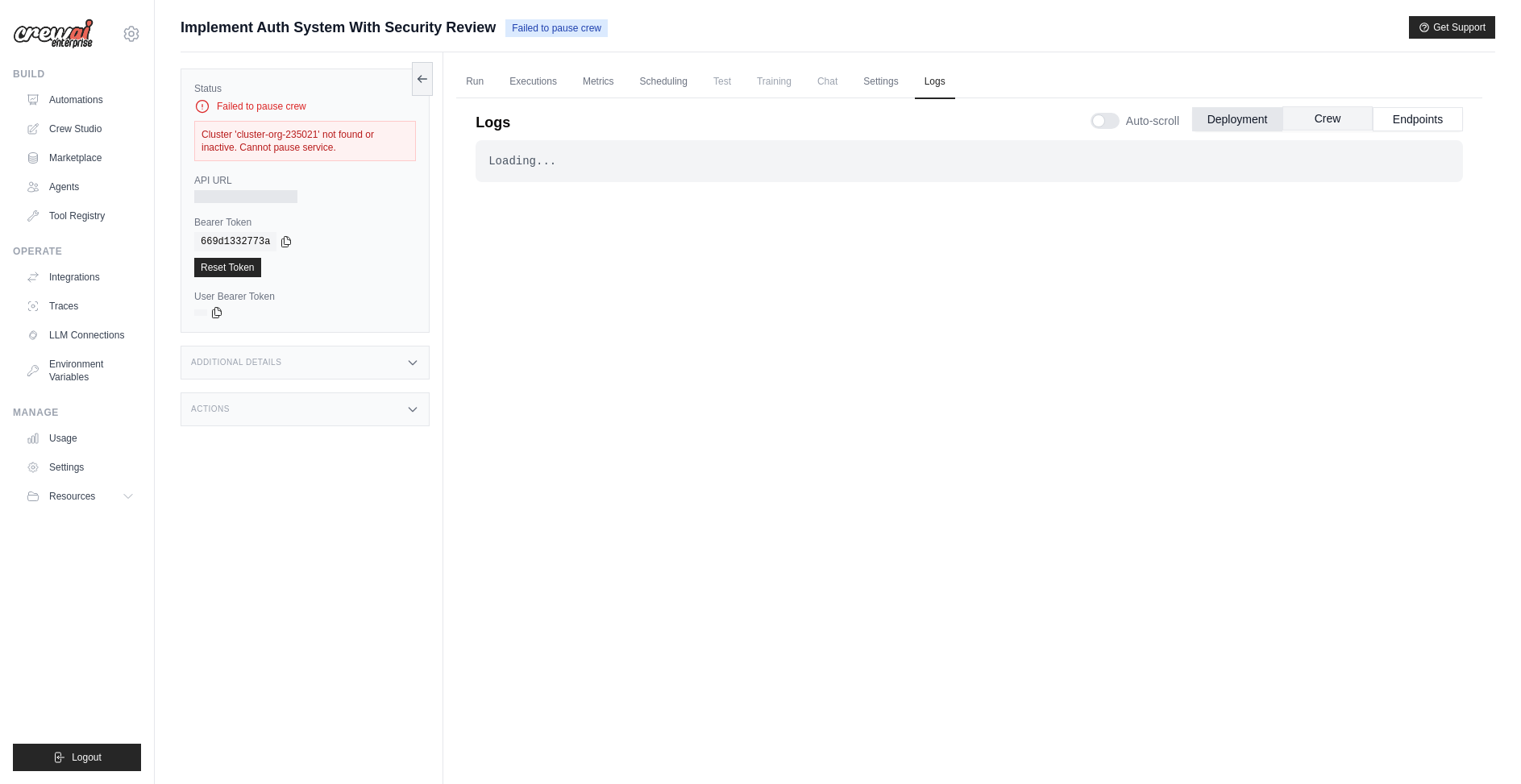
click at [1336, 121] on button "Crew" at bounding box center [1327, 118] width 90 height 24
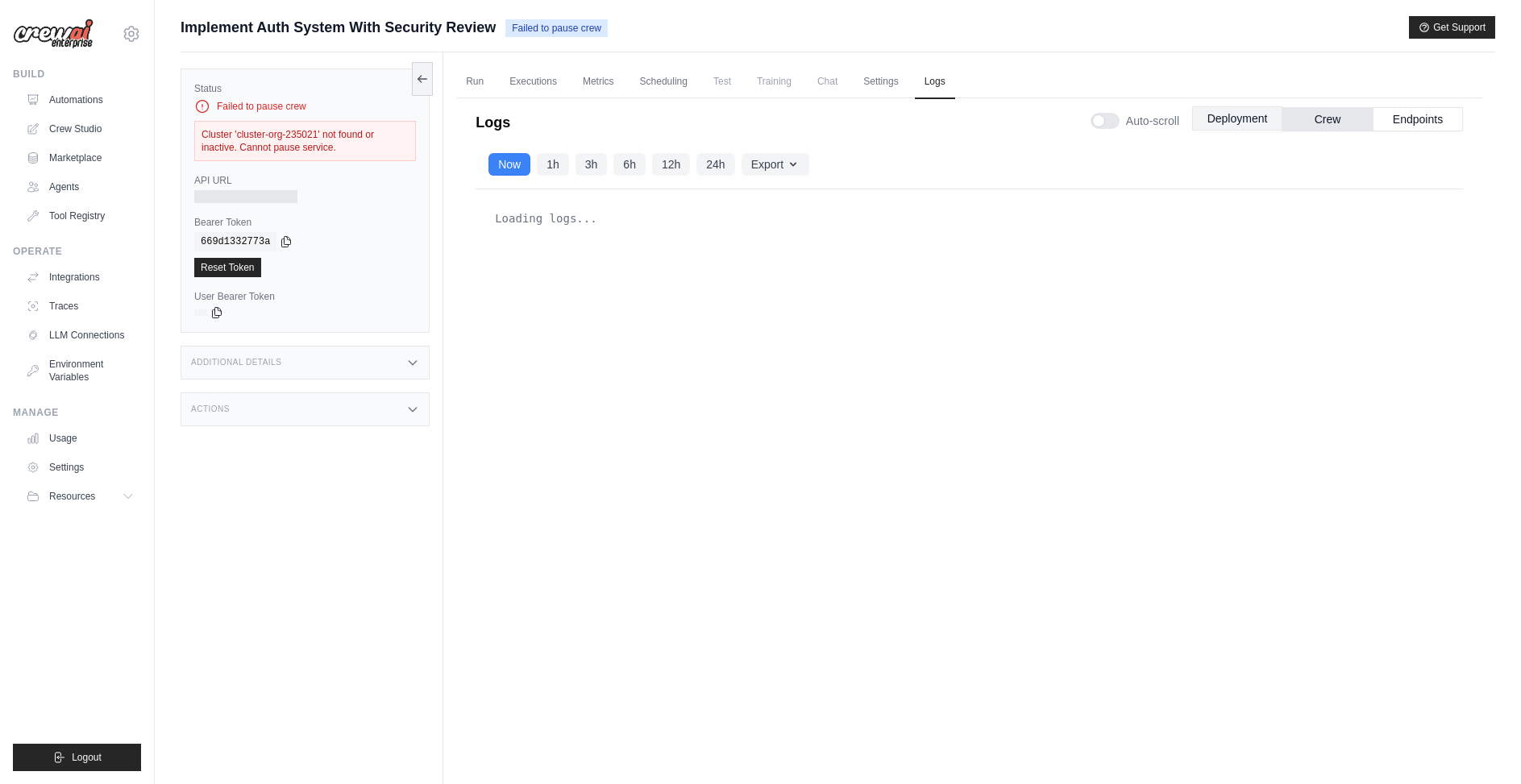
click at [1200, 118] on button "Deployment" at bounding box center [1236, 118] width 90 height 24
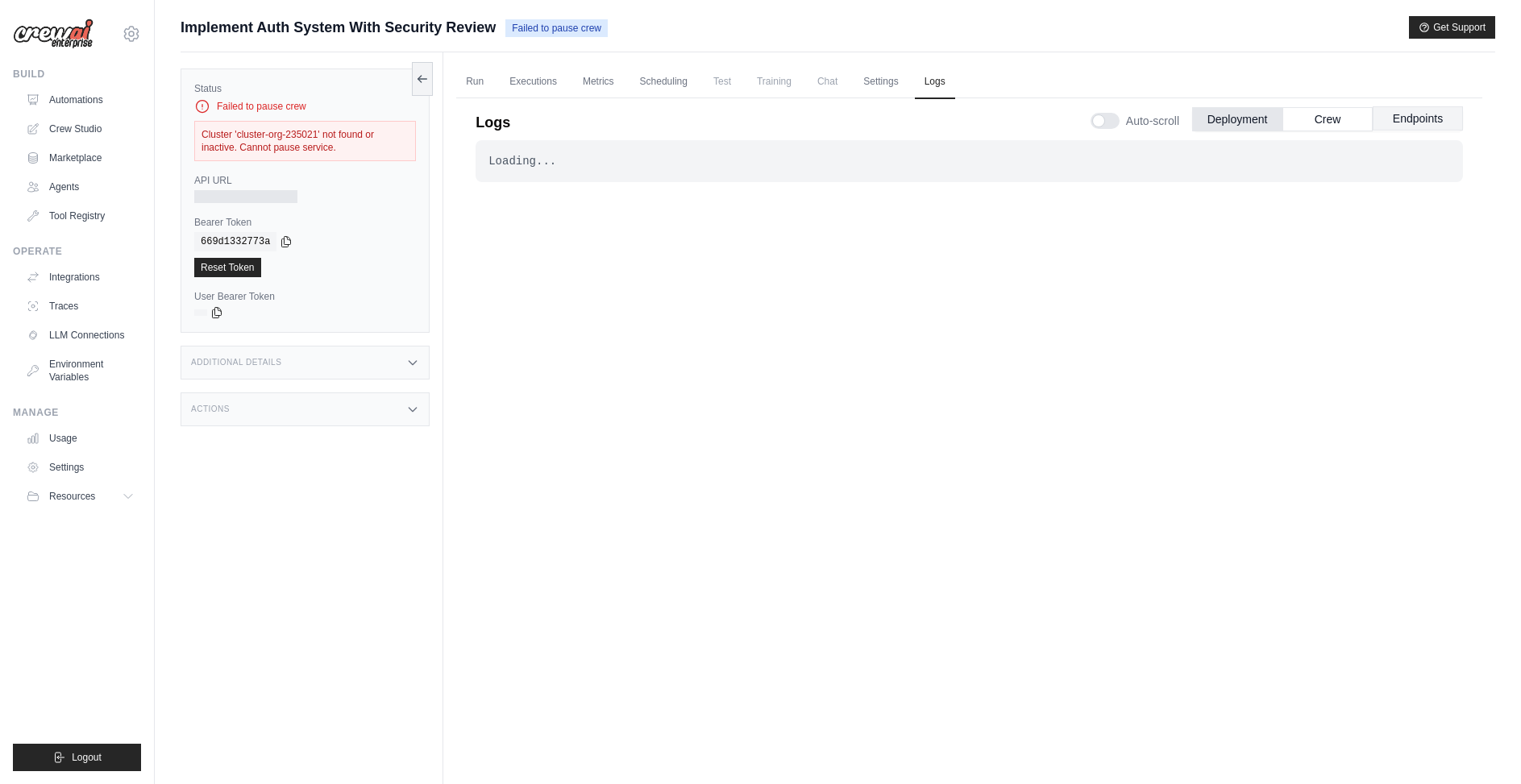
click at [1396, 117] on button "Endpoints" at bounding box center [1417, 118] width 90 height 24
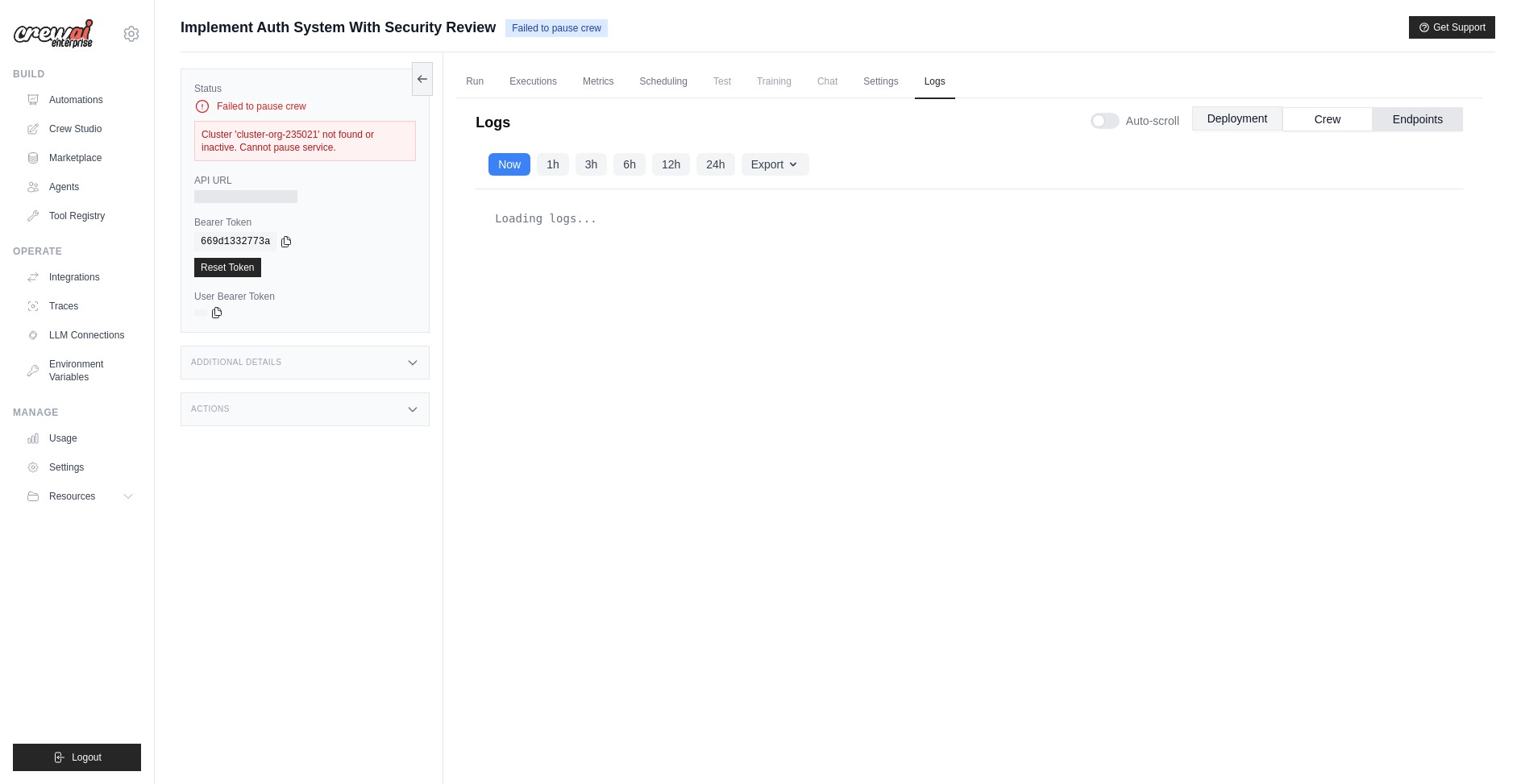
click at [1243, 118] on button "Deployment" at bounding box center [1236, 118] width 90 height 24
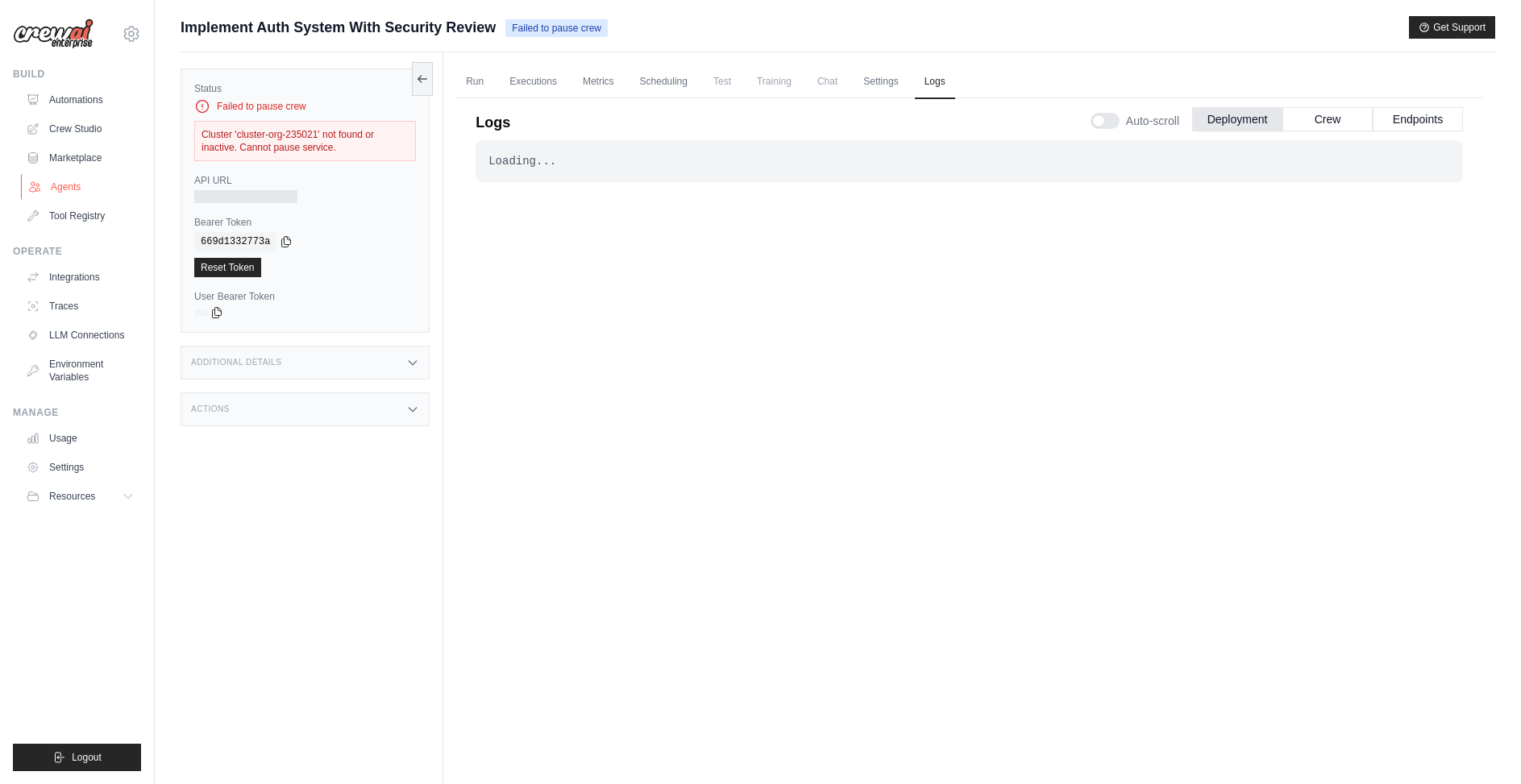
click at [71, 188] on link "Agents" at bounding box center [81, 186] width 122 height 26
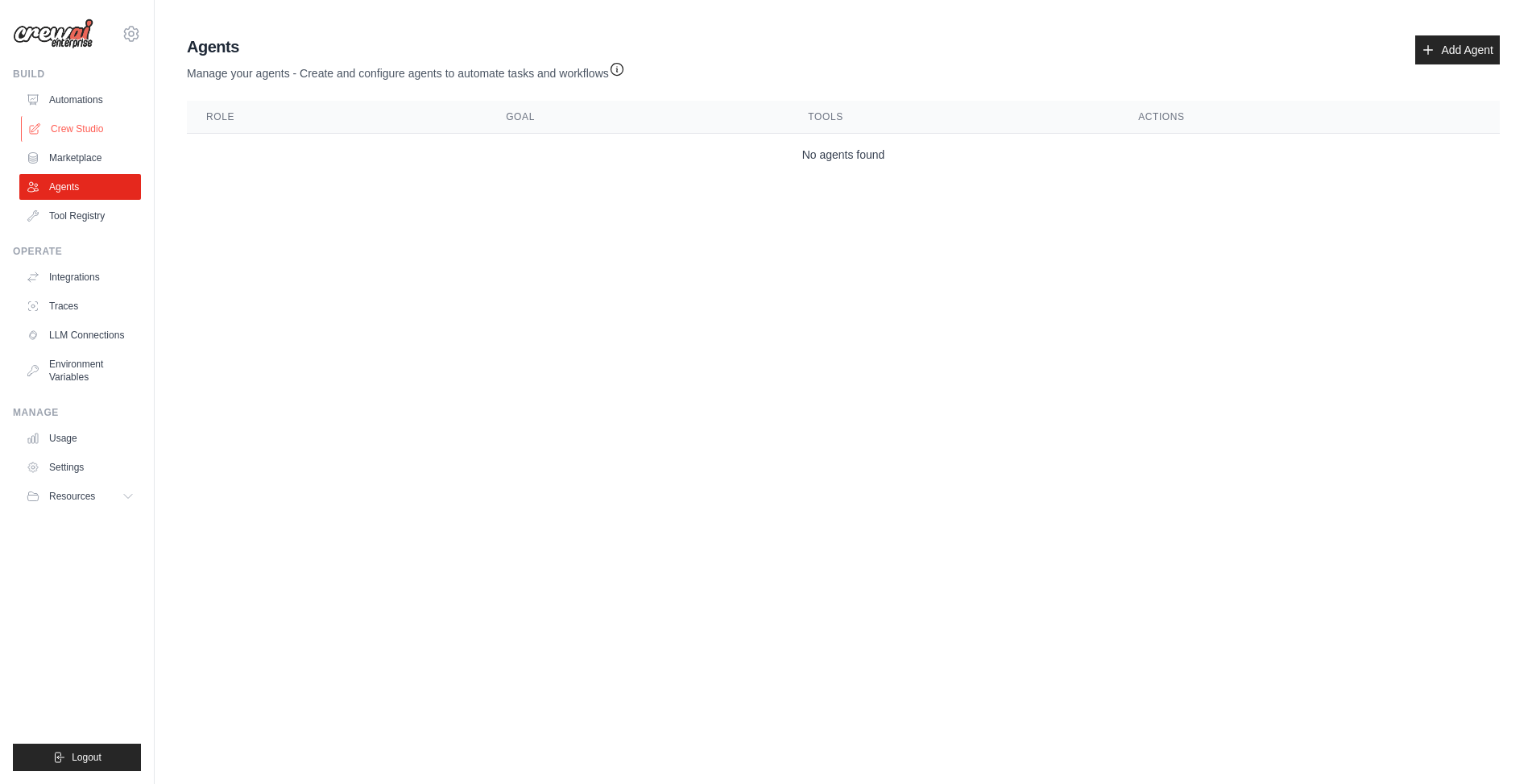
click at [73, 127] on link "Crew Studio" at bounding box center [81, 128] width 122 height 26
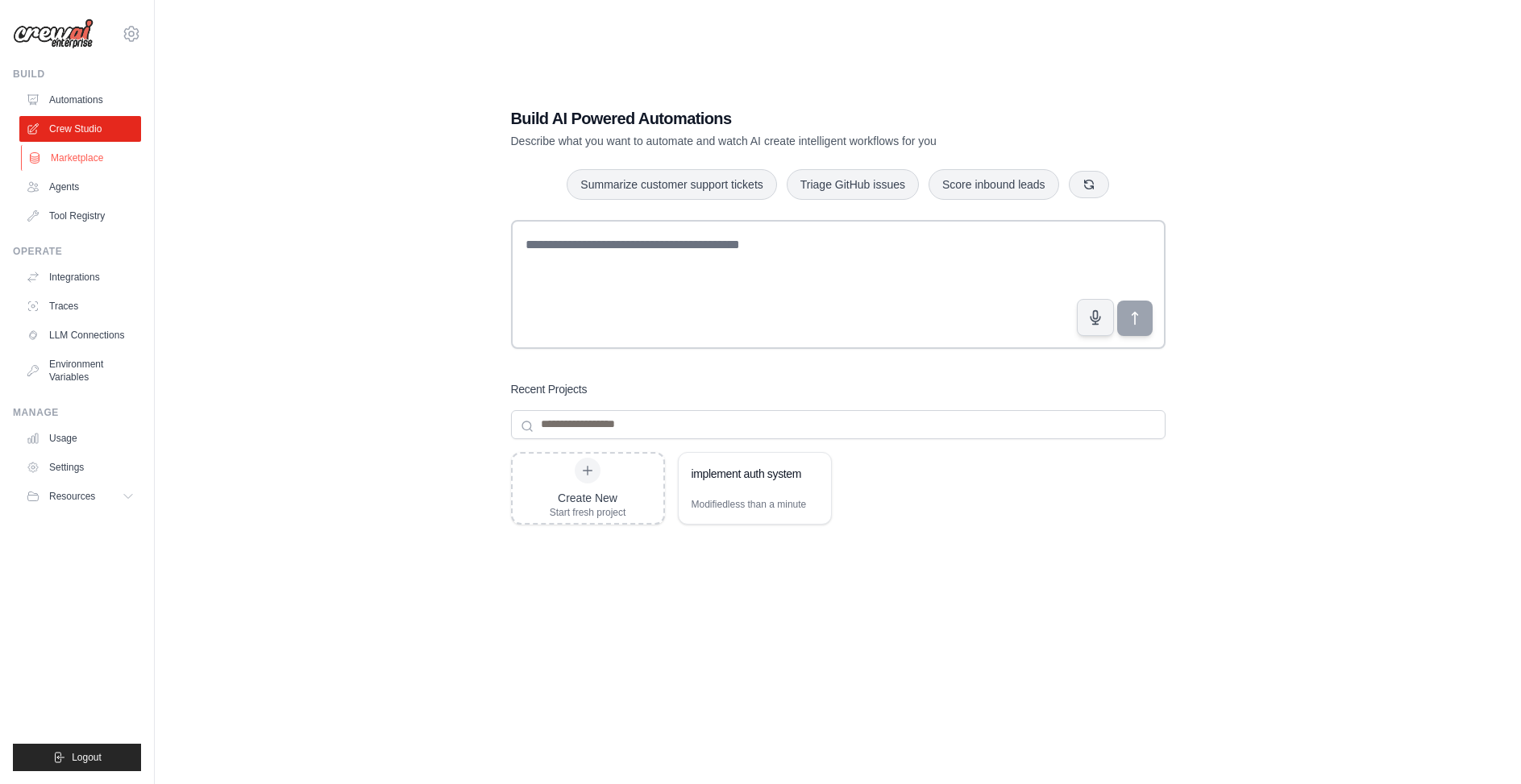
click at [66, 161] on link "Marketplace" at bounding box center [81, 158] width 122 height 26
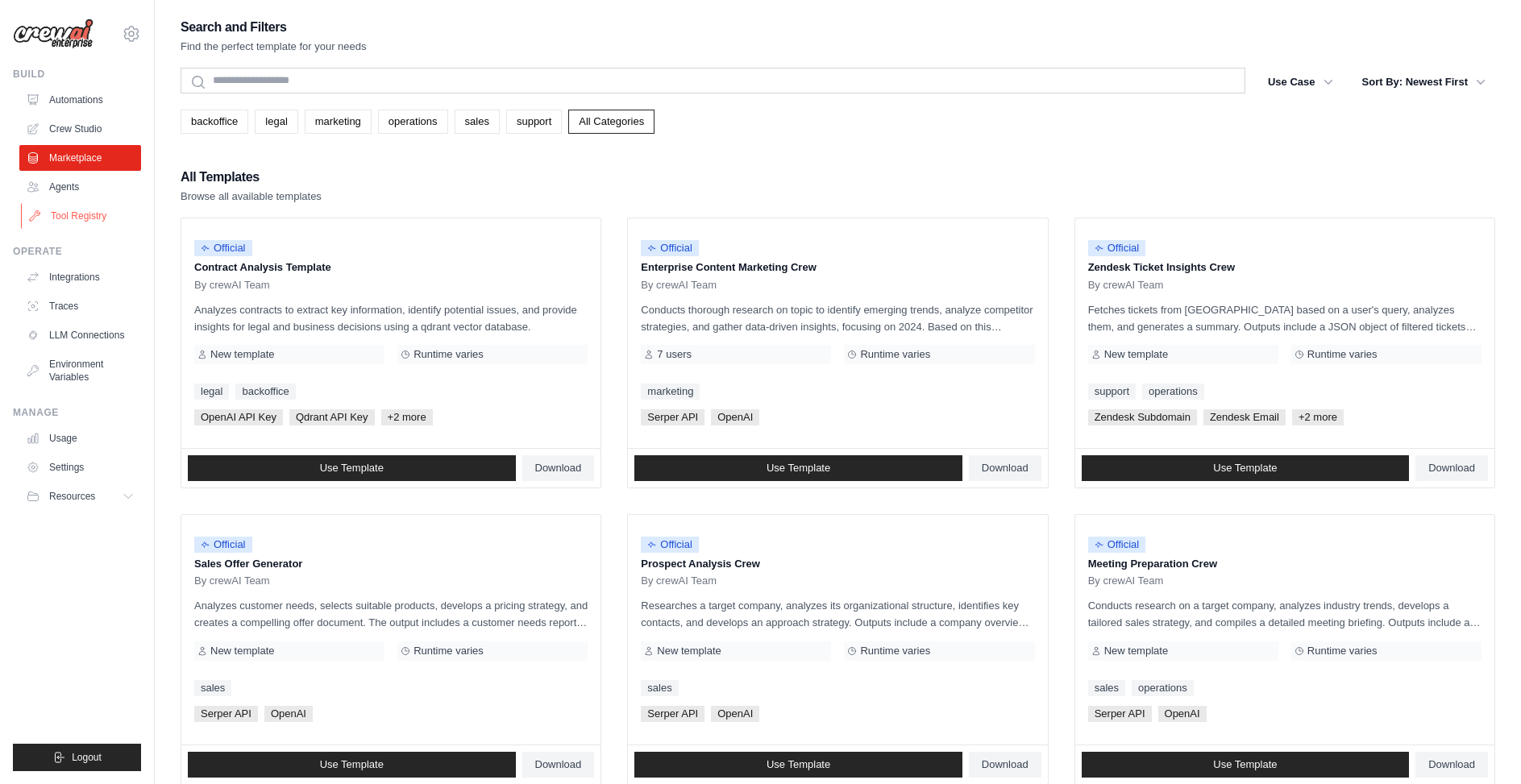
click at [62, 216] on link "Tool Registry" at bounding box center [81, 216] width 122 height 26
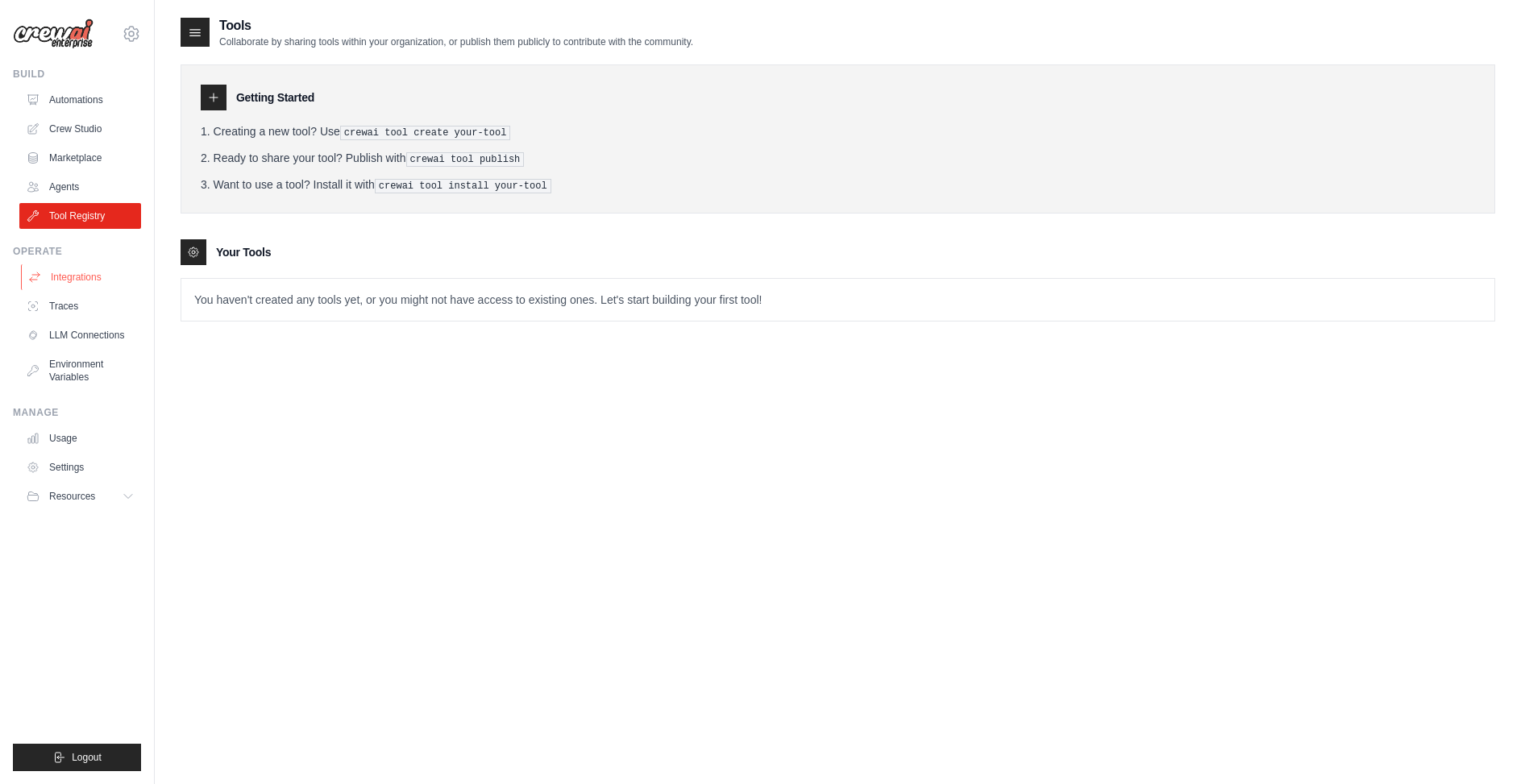
click at [78, 274] on link "Integrations" at bounding box center [81, 277] width 122 height 26
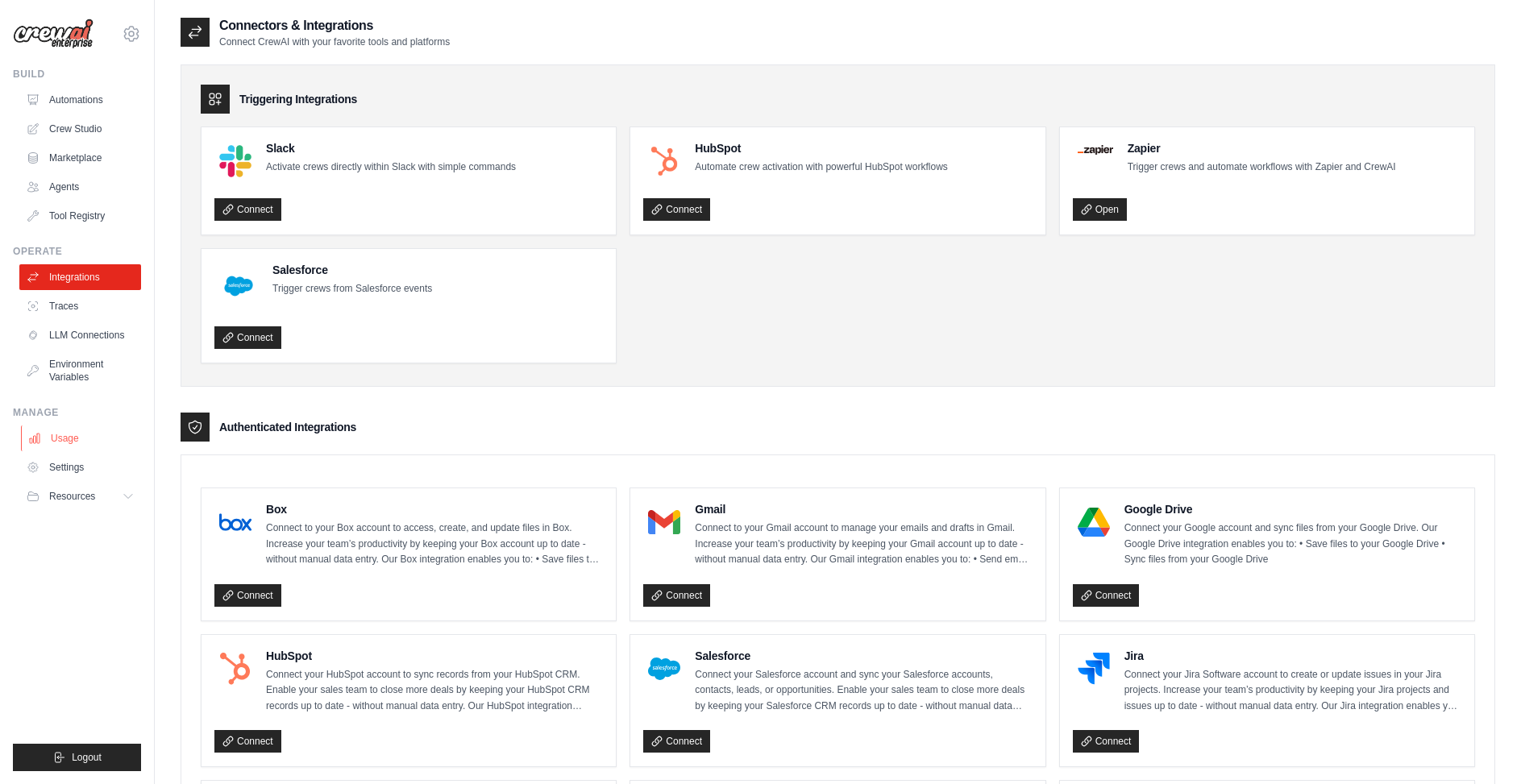
click at [74, 436] on link "Usage" at bounding box center [81, 438] width 122 height 26
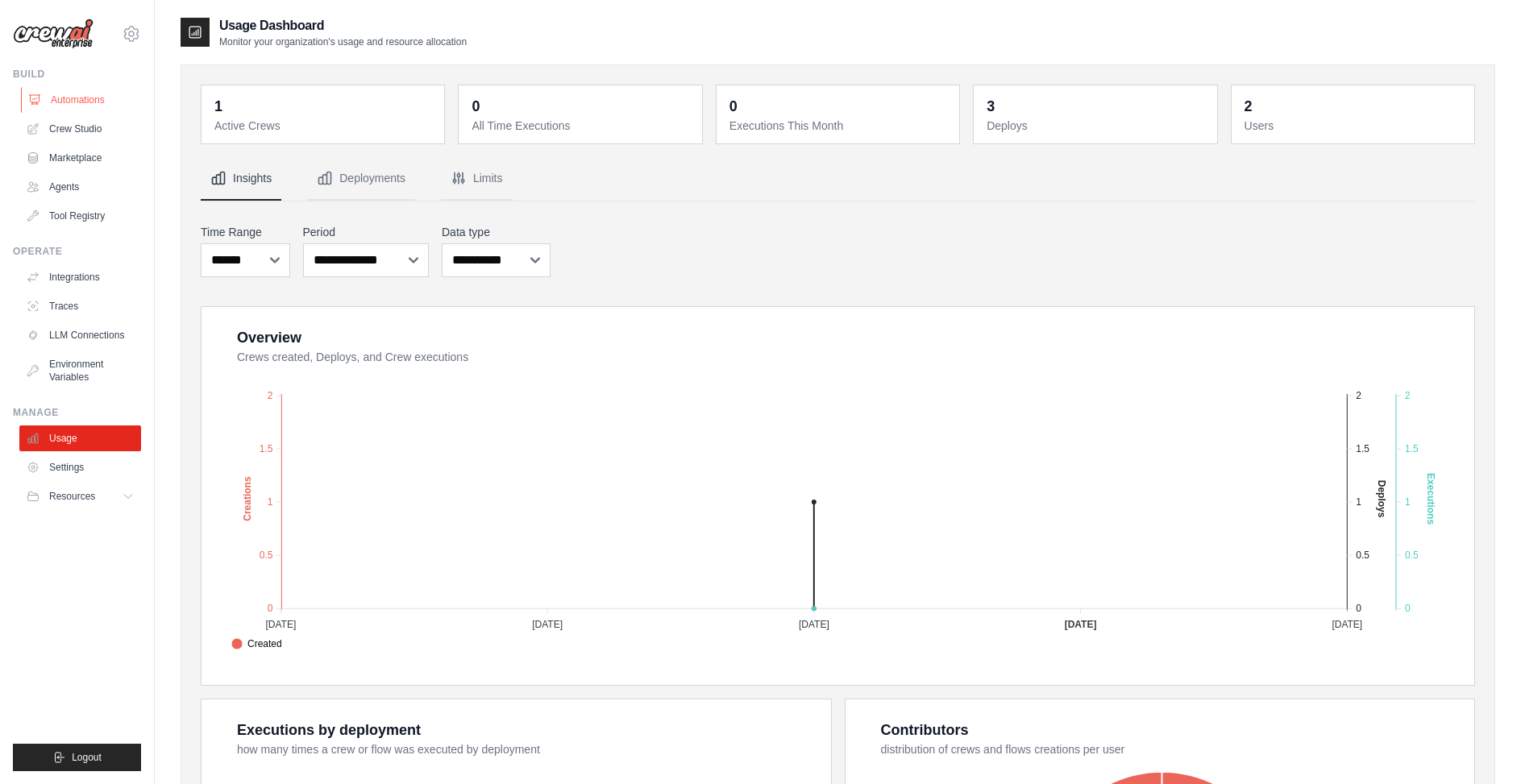
click at [90, 97] on link "Automations" at bounding box center [81, 100] width 122 height 26
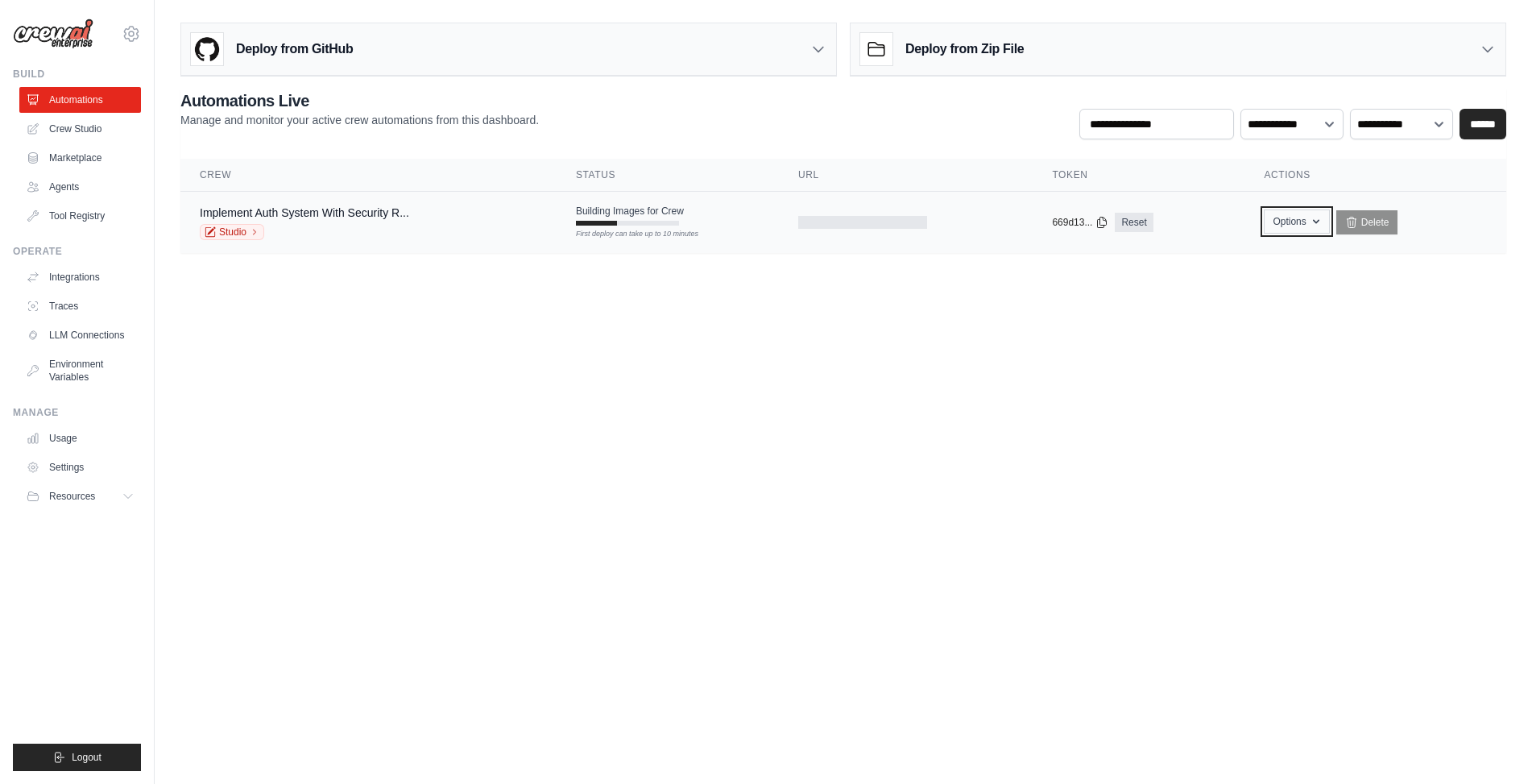
click at [1288, 213] on button "Options" at bounding box center [1296, 221] width 65 height 24
click at [807, 133] on div "**********" at bounding box center [843, 114] width 1325 height 50
click at [606, 219] on div "Building Images for Crew First deploy can take up to 10 minutes" at bounding box center [630, 215] width 108 height 21
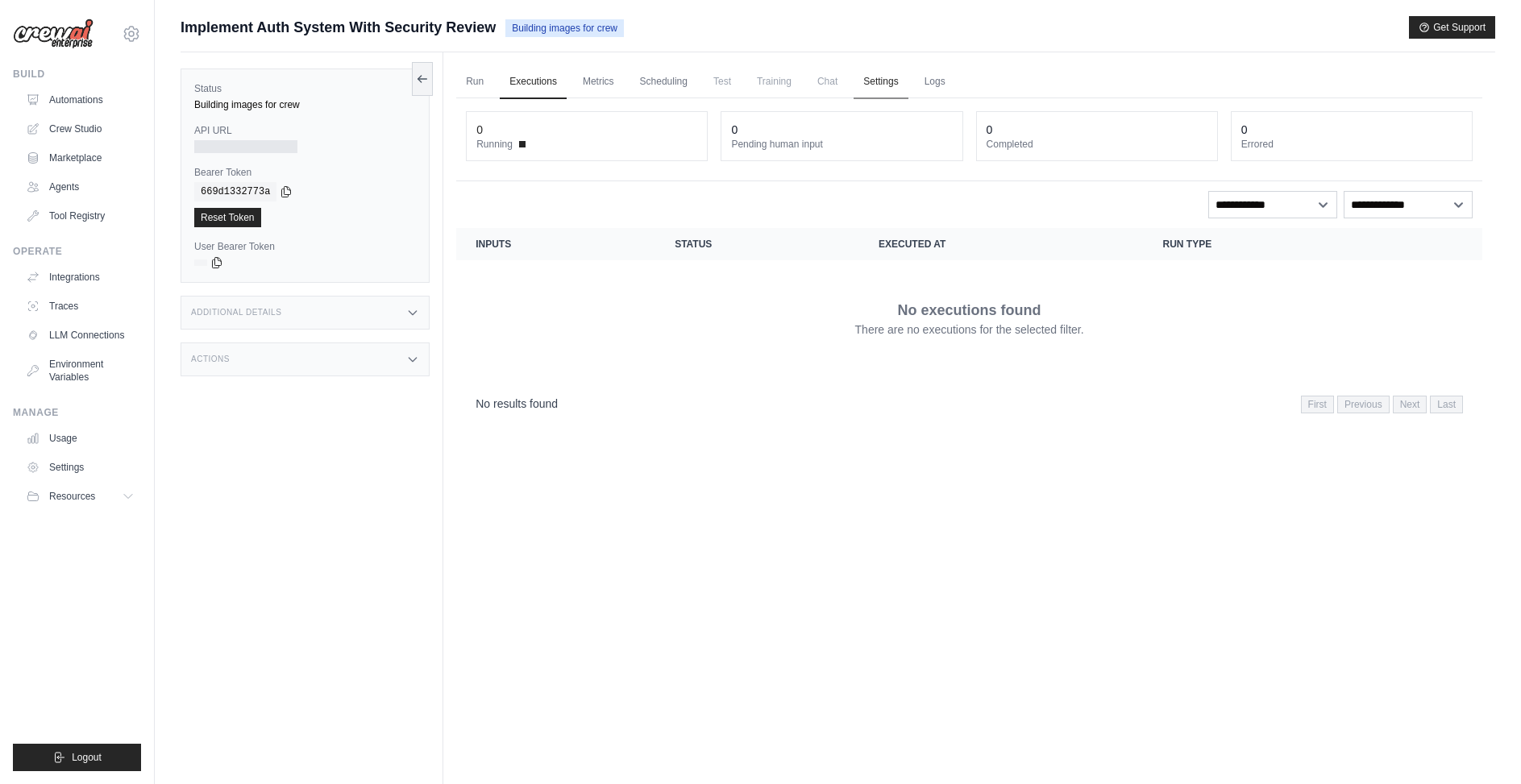
click at [889, 81] on link "Settings" at bounding box center [880, 82] width 54 height 34
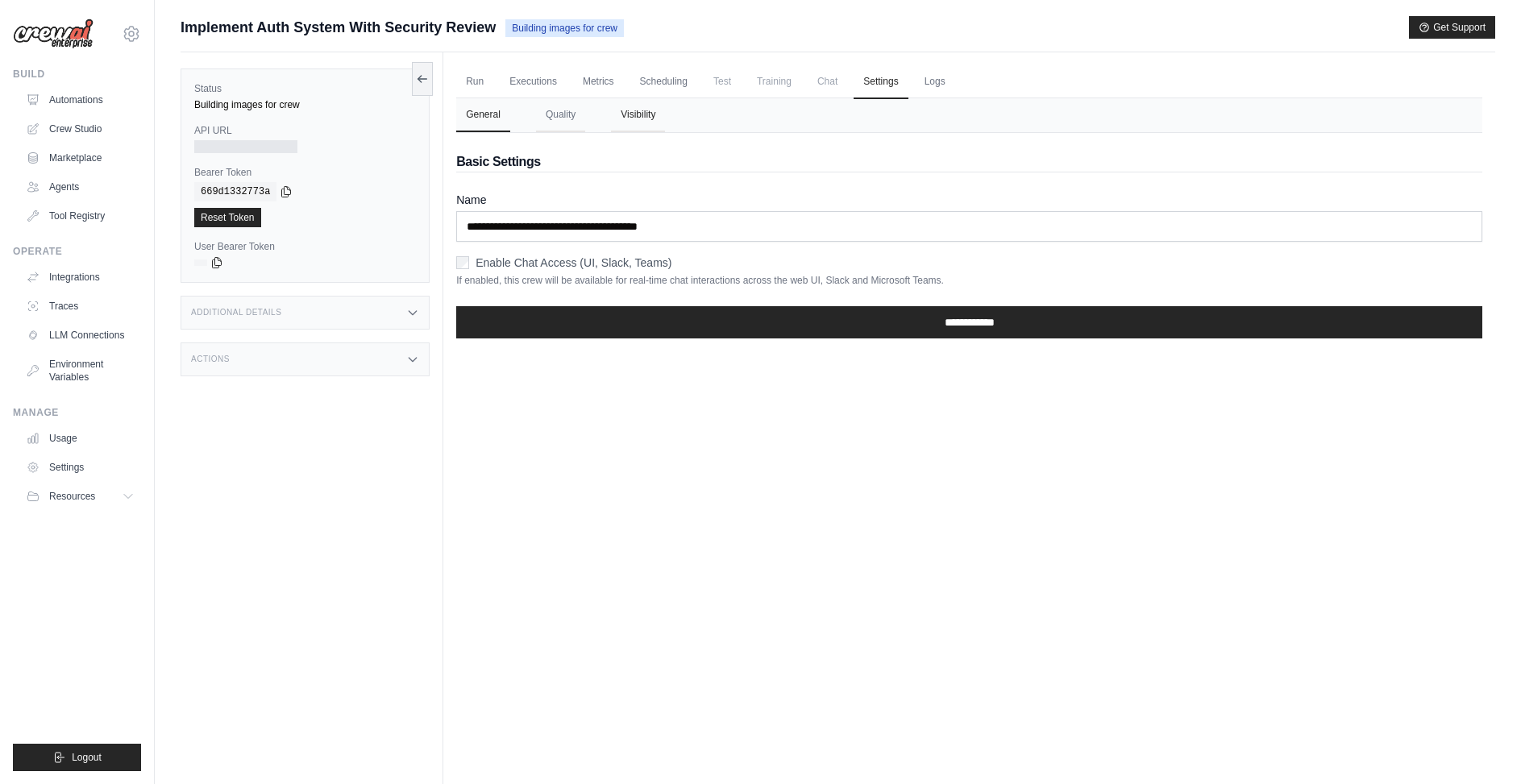
click at [648, 118] on button "Visibility" at bounding box center [637, 115] width 54 height 34
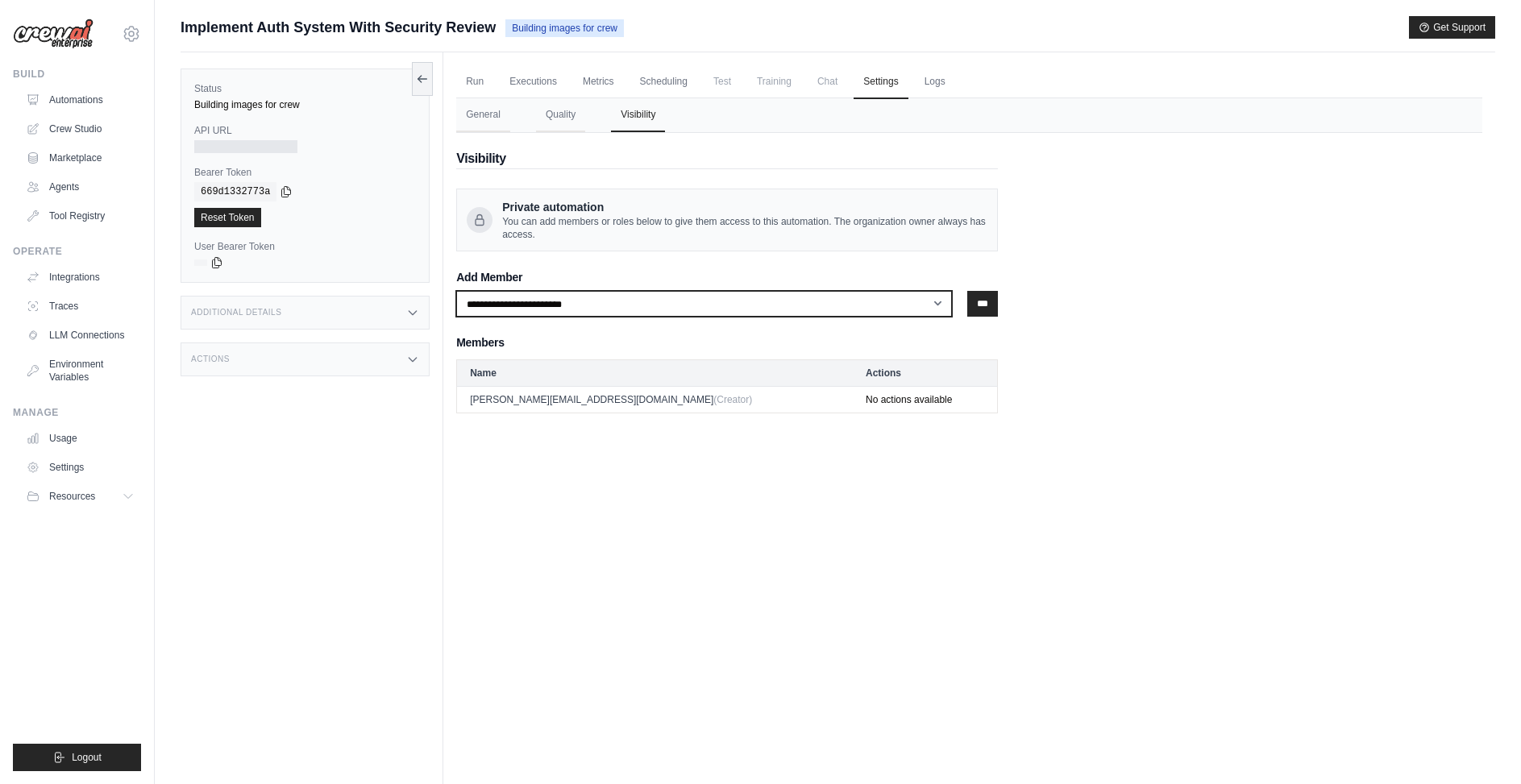
click at [631, 296] on select "**********" at bounding box center [704, 303] width 496 height 26
click at [626, 290] on select "**********" at bounding box center [704, 303] width 496 height 26
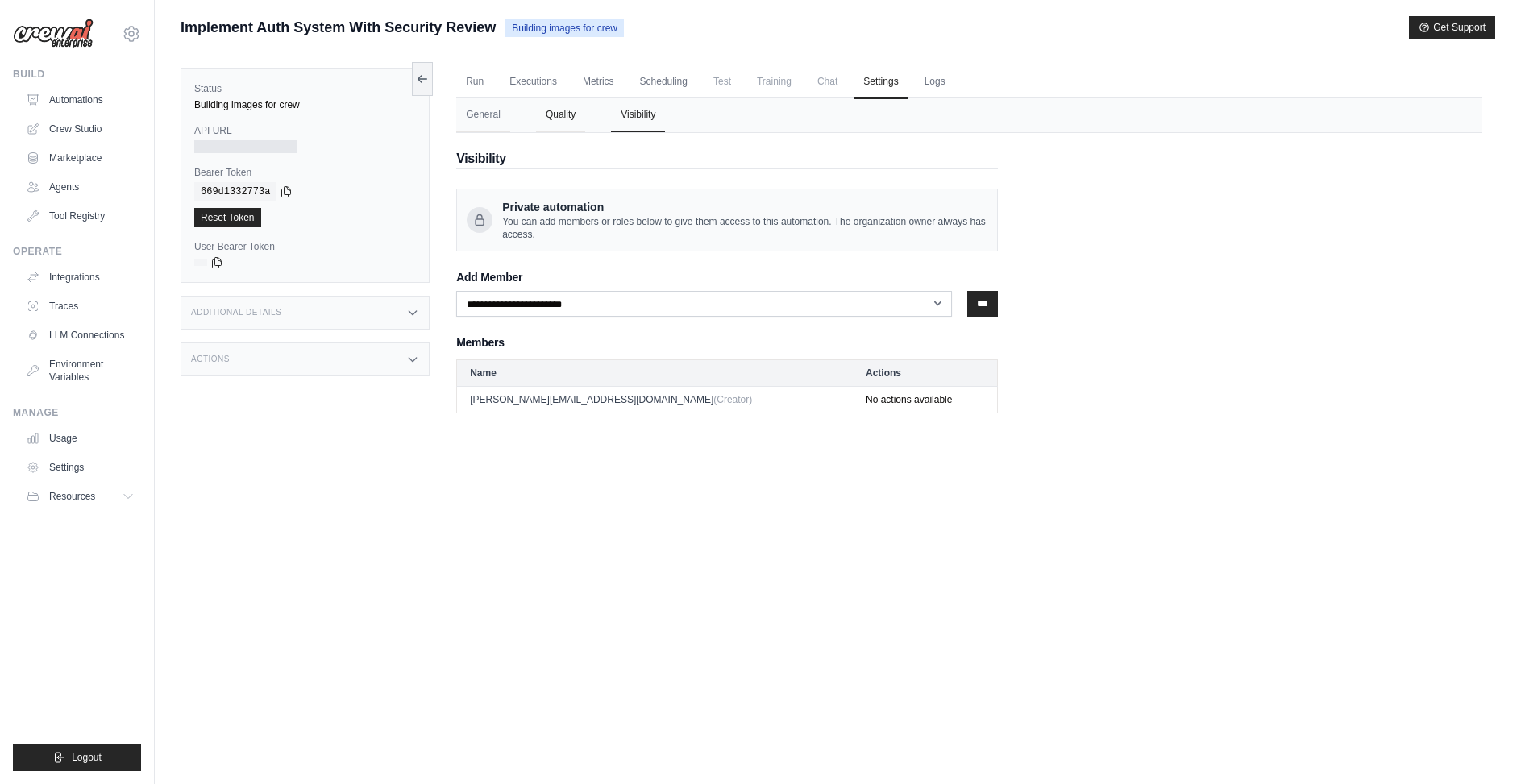
click at [564, 113] on button "Quality" at bounding box center [560, 115] width 50 height 34
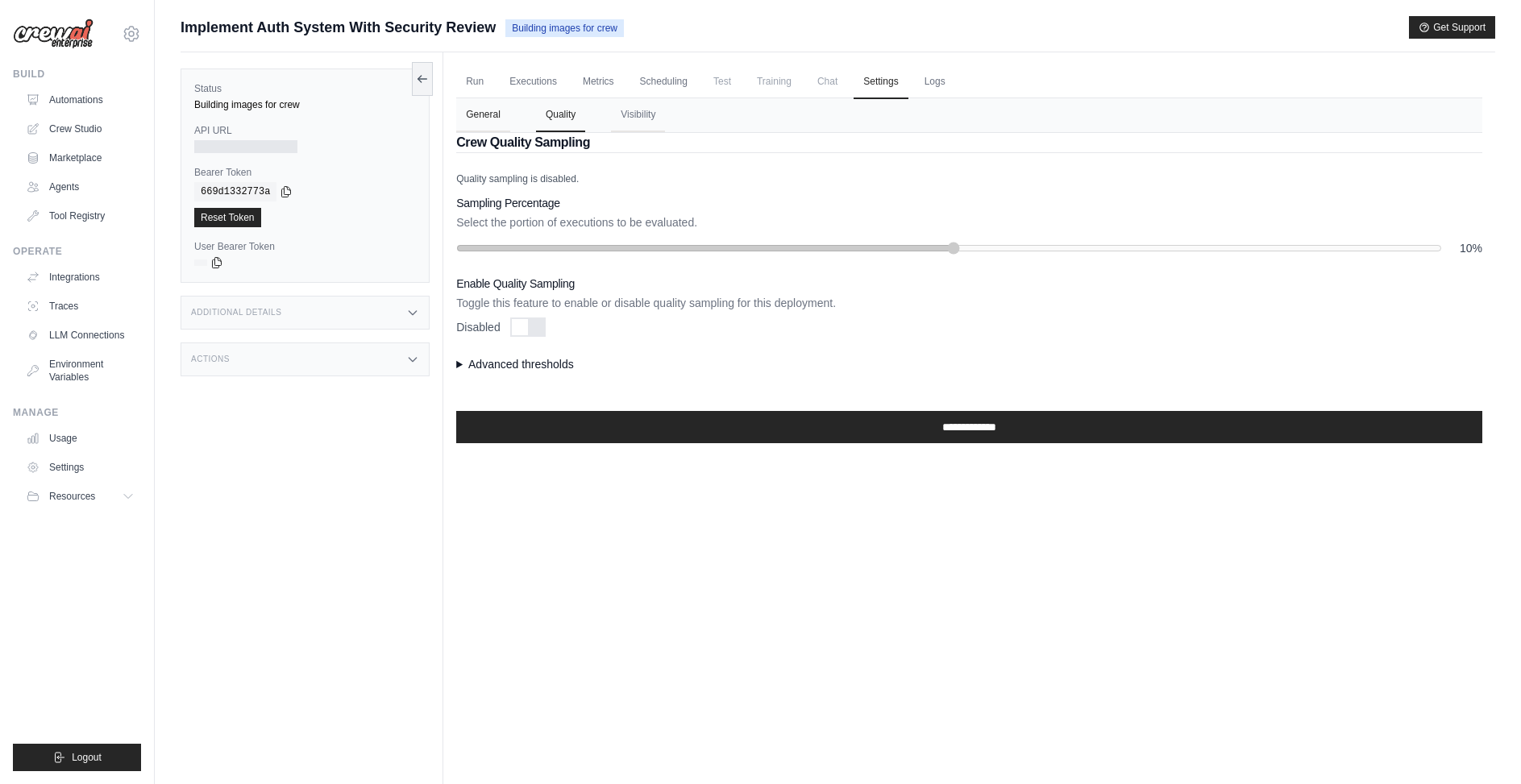
click at [493, 117] on button "General" at bounding box center [483, 115] width 54 height 34
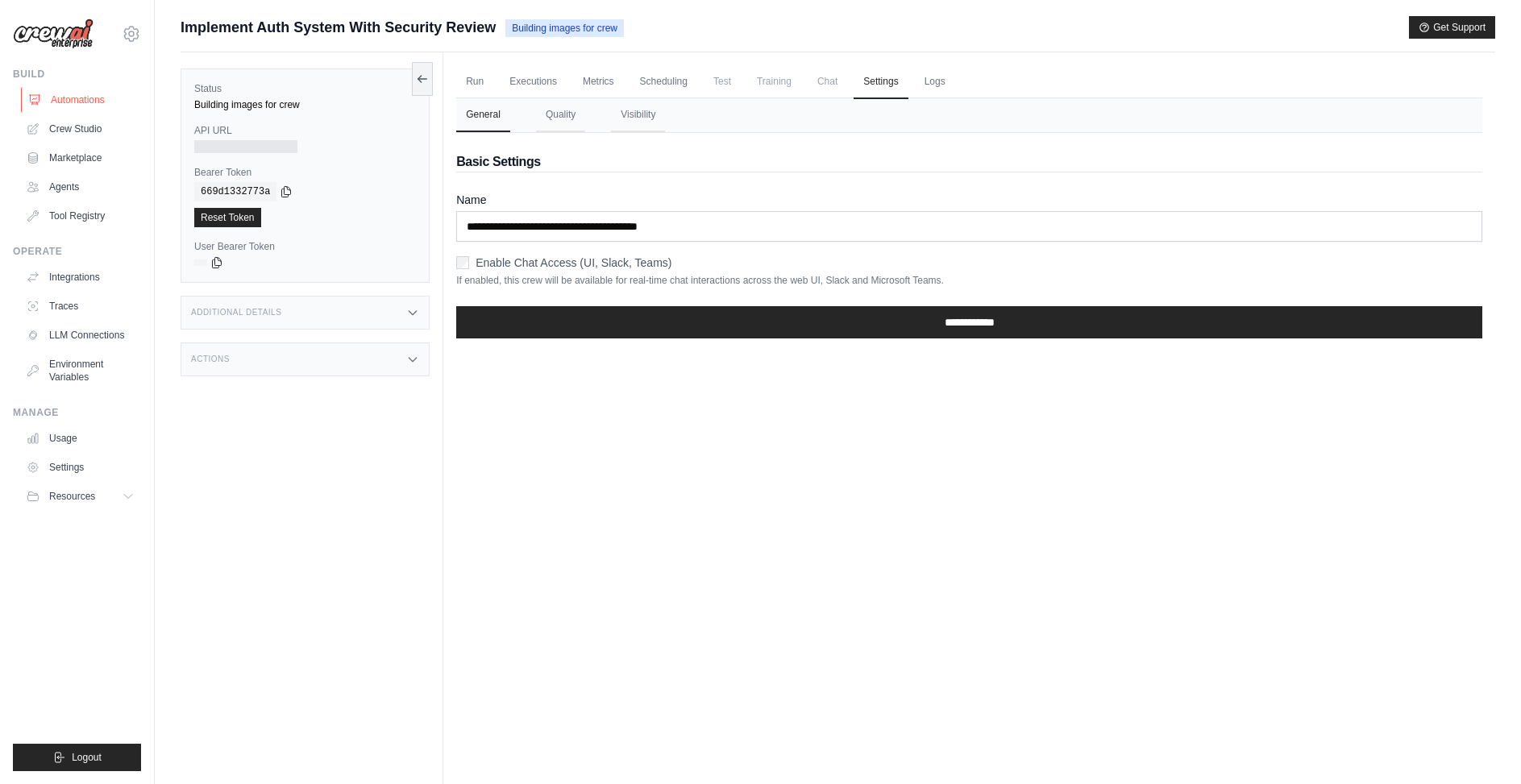
click at [65, 97] on link "Automations" at bounding box center [81, 100] width 122 height 26
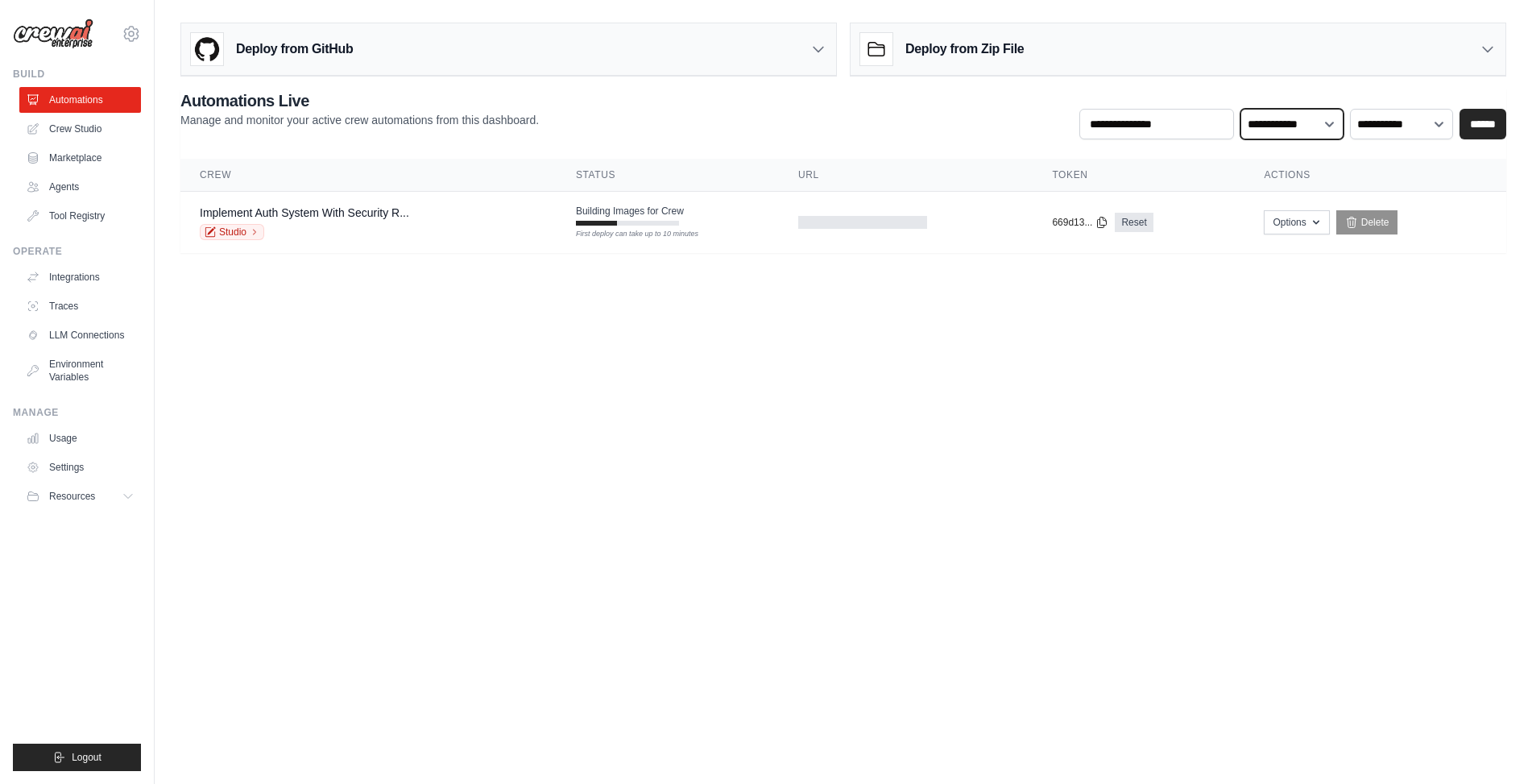
click at [1289, 129] on select "**********" at bounding box center [1292, 124] width 103 height 30
click at [508, 44] on div "Deploy from GitHub" at bounding box center [509, 50] width 655 height 52
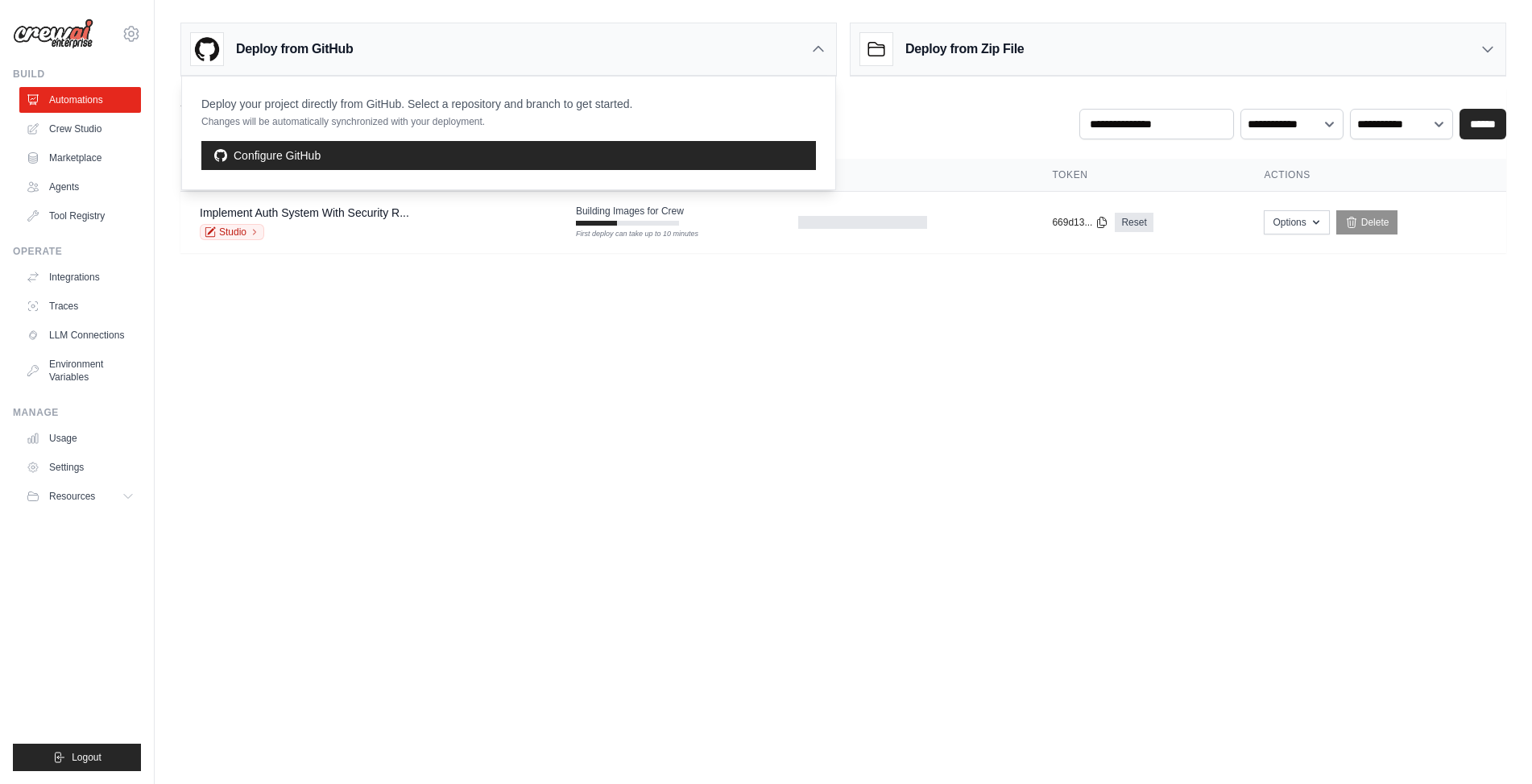
click at [467, 350] on body "flett@tambo.co Settings Build Automations Crew Studio" at bounding box center [766, 392] width 1532 height 784
click at [1116, 52] on div "Deploy from Zip File" at bounding box center [1178, 50] width 655 height 52
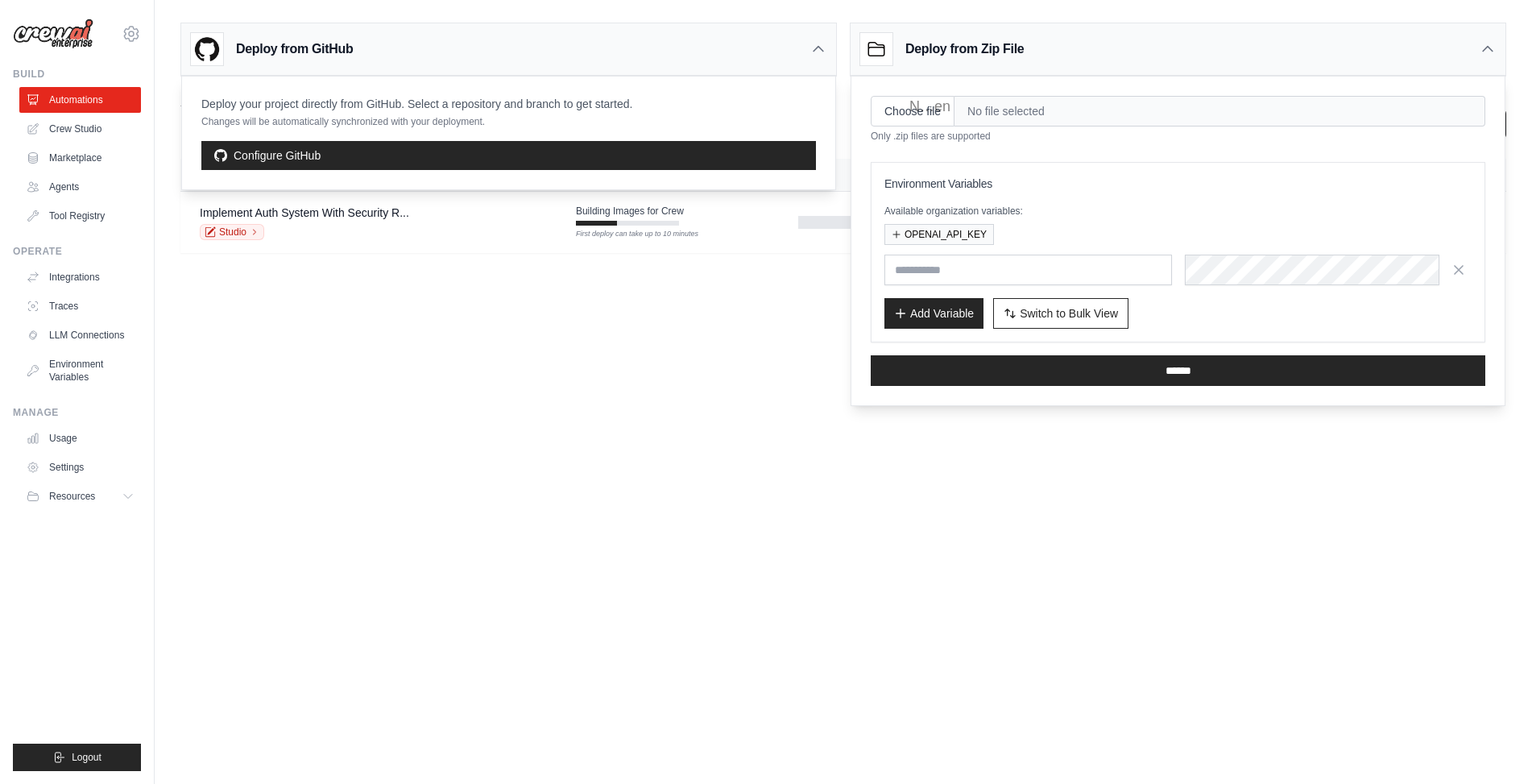
click at [1116, 52] on div "Deploy from Zip File" at bounding box center [1178, 50] width 655 height 52
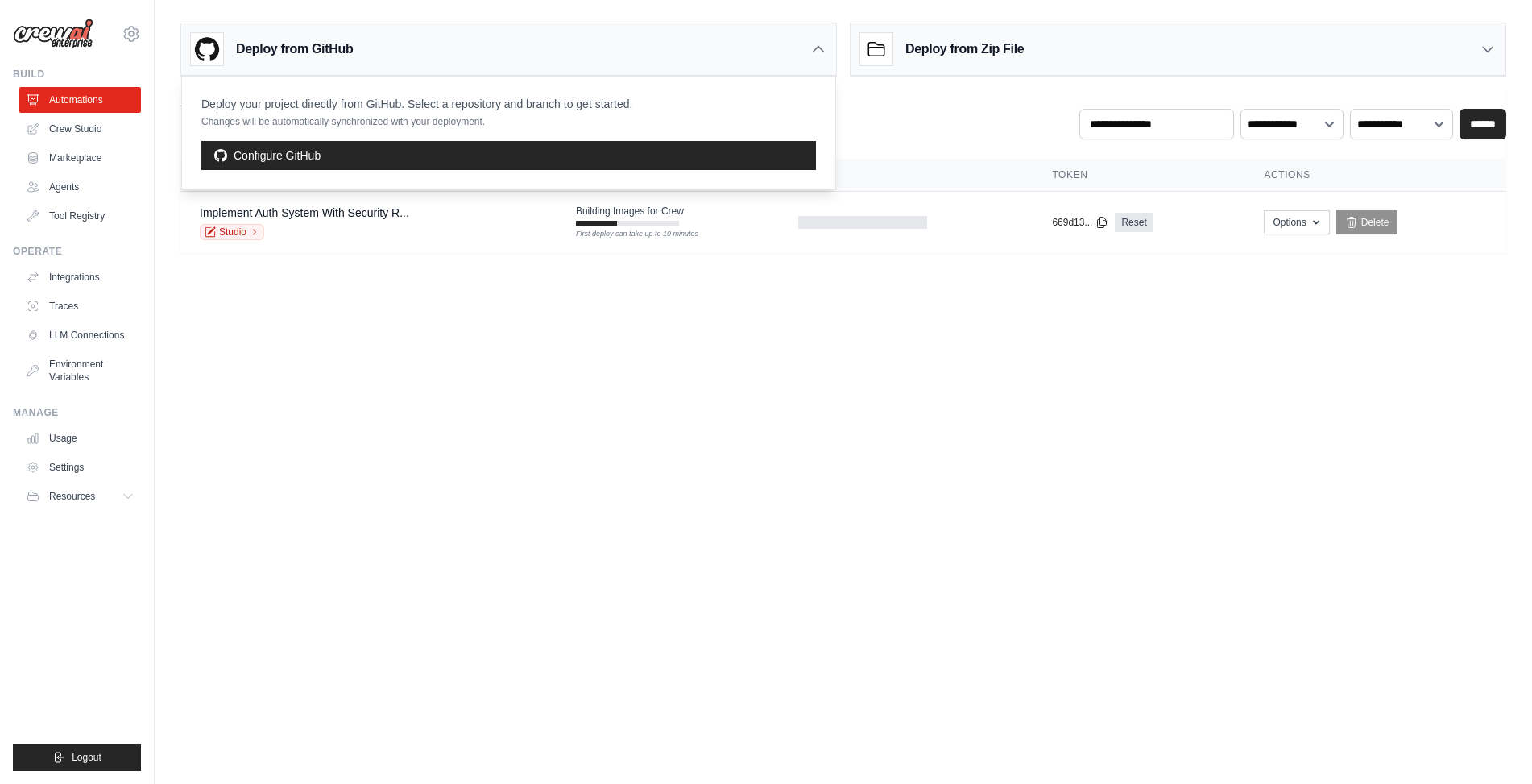
click at [686, 44] on div "Deploy from GitHub" at bounding box center [509, 50] width 655 height 52
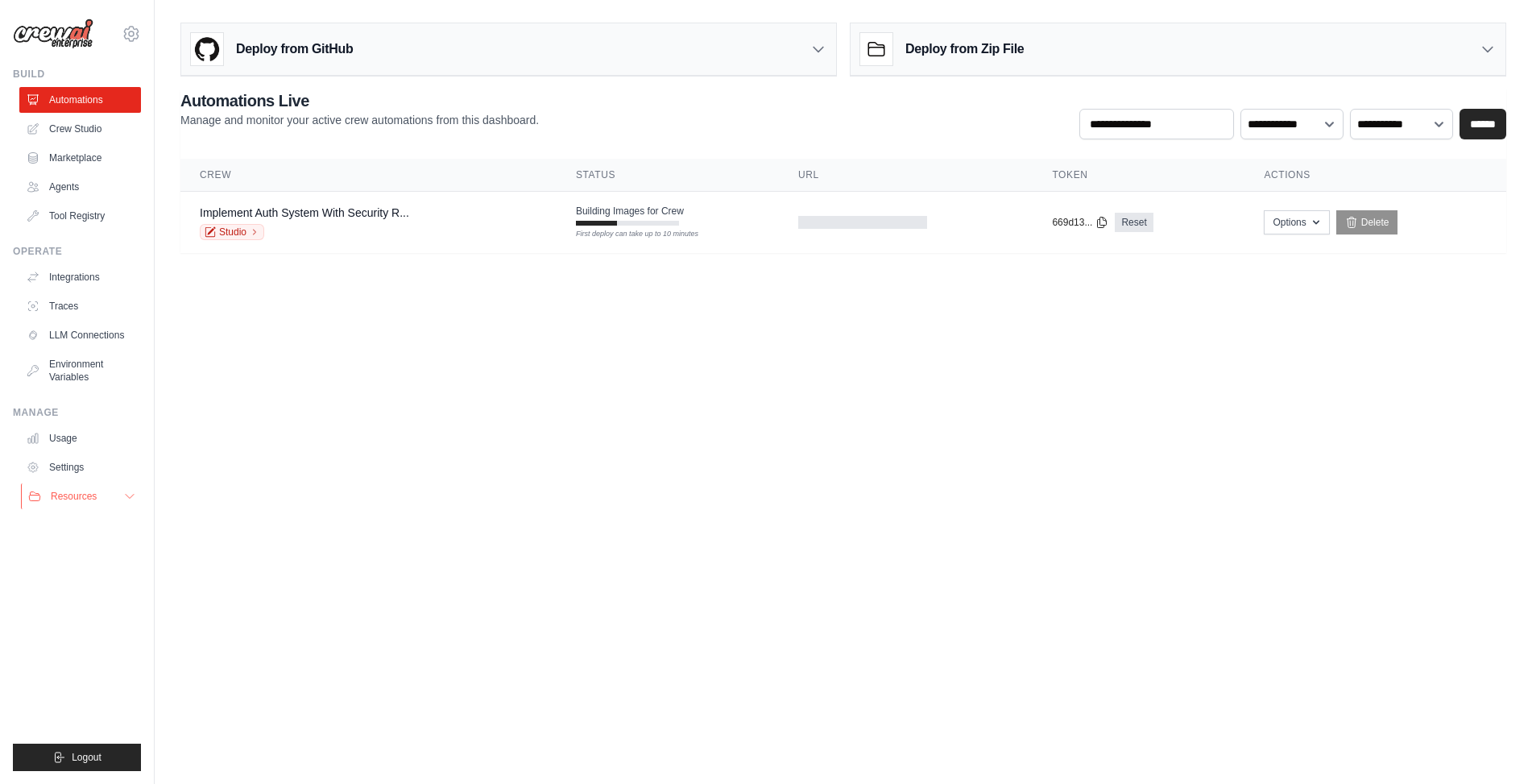
click at [128, 489] on icon at bounding box center [129, 495] width 13 height 13
click at [380, 481] on body "flett@tambo.co Settings Build Automations Crew Studio" at bounding box center [766, 392] width 1532 height 784
click at [80, 128] on link "Crew Studio" at bounding box center [81, 128] width 122 height 26
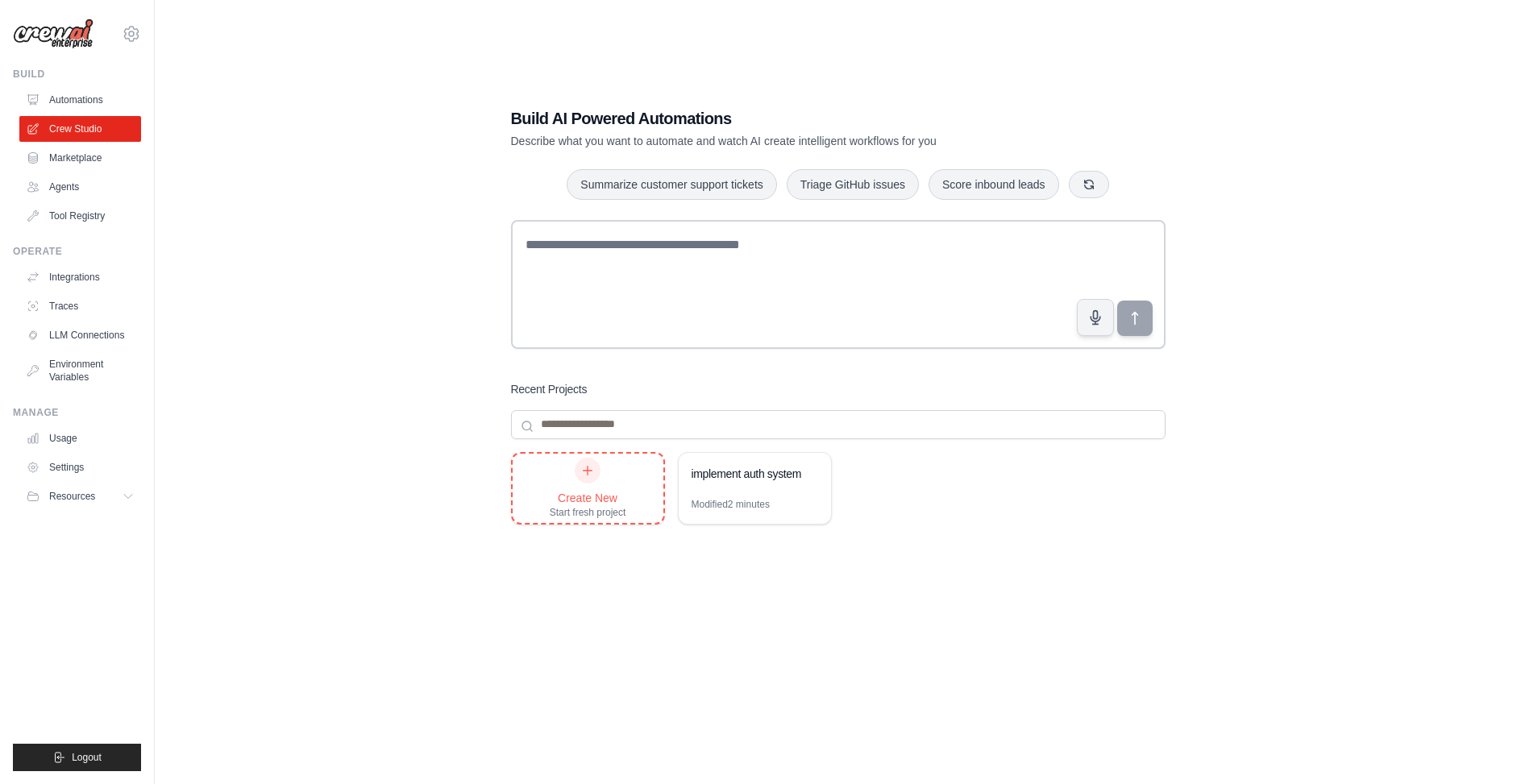
click at [596, 492] on div "Create New" at bounding box center [587, 497] width 76 height 16
